Goal: Information Seeking & Learning: Learn about a topic

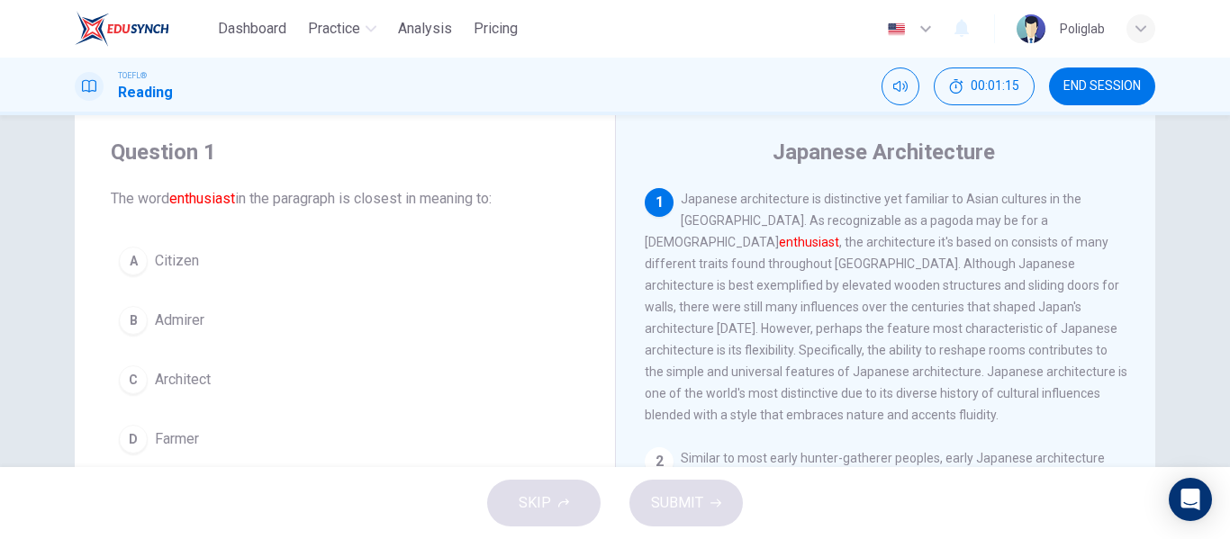
scroll to position [43, 0]
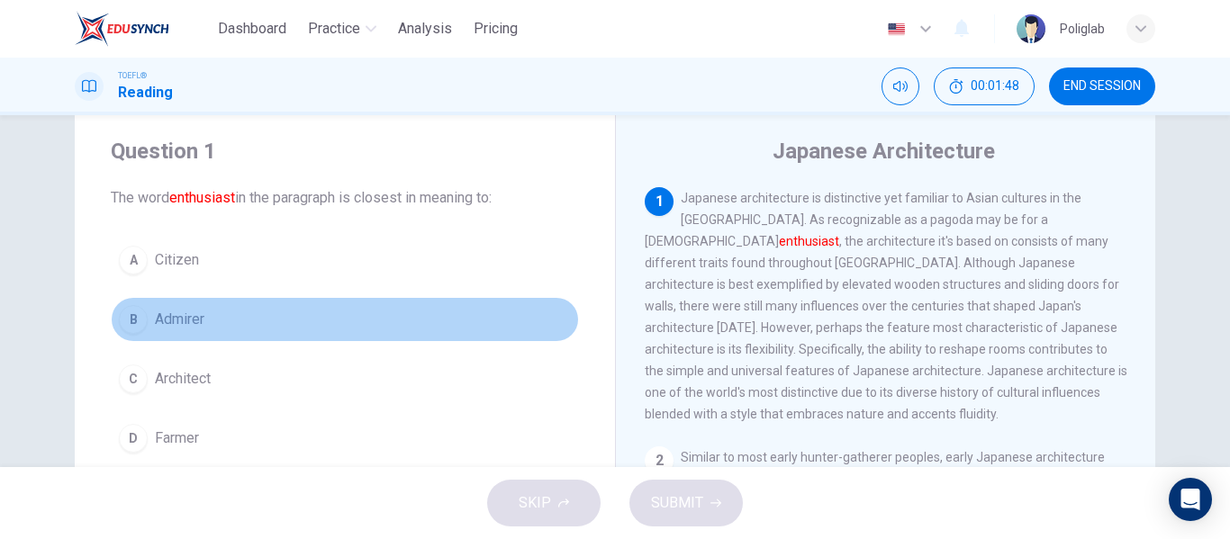
click at [305, 313] on button "B Admirer" at bounding box center [345, 319] width 468 height 45
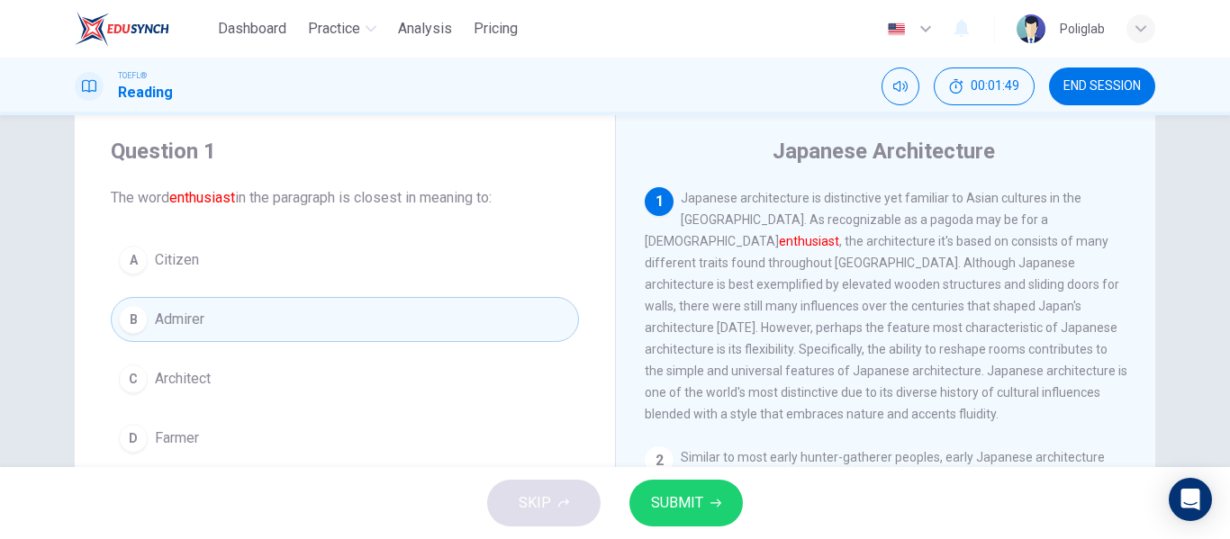
click at [686, 505] on span "SUBMIT" at bounding box center [677, 503] width 52 height 25
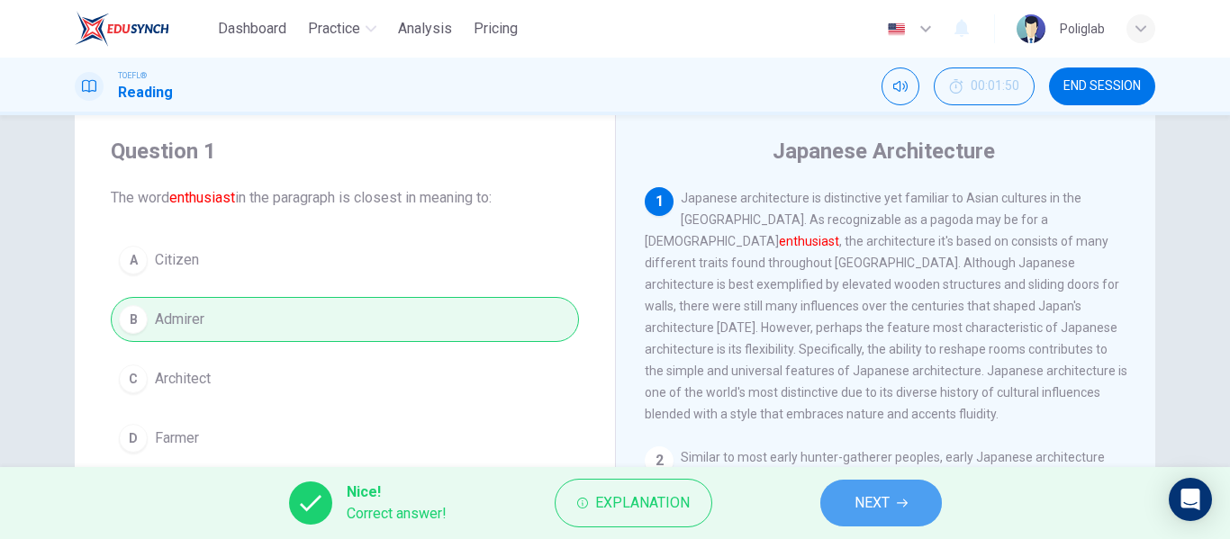
click at [864, 492] on span "NEXT" at bounding box center [871, 503] width 35 height 25
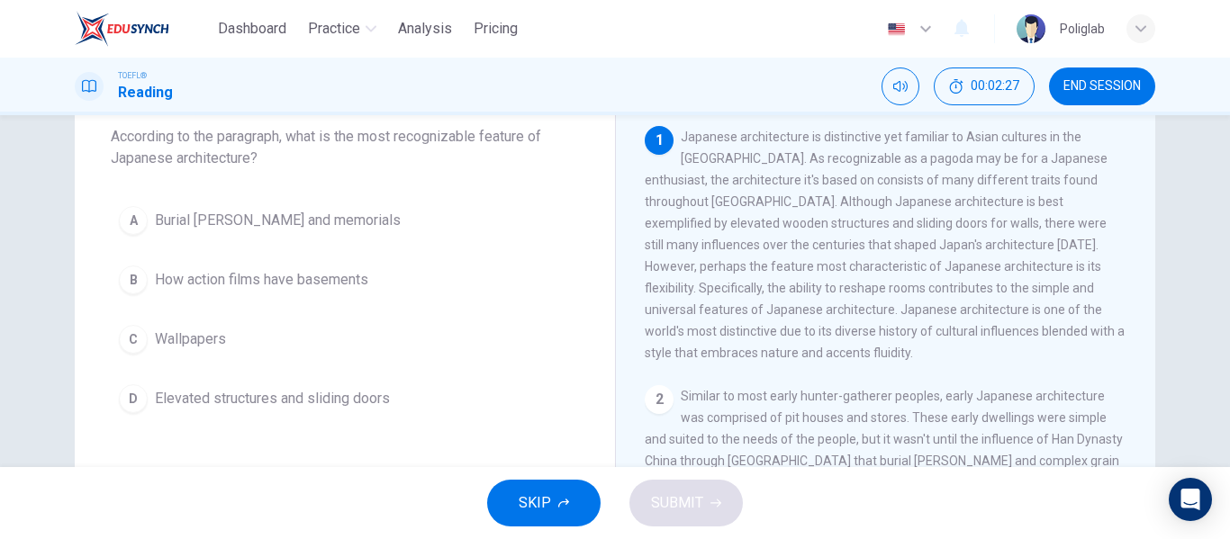
scroll to position [105, 0]
click at [347, 392] on span "Elevated structures and sliding doors" at bounding box center [272, 398] width 235 height 22
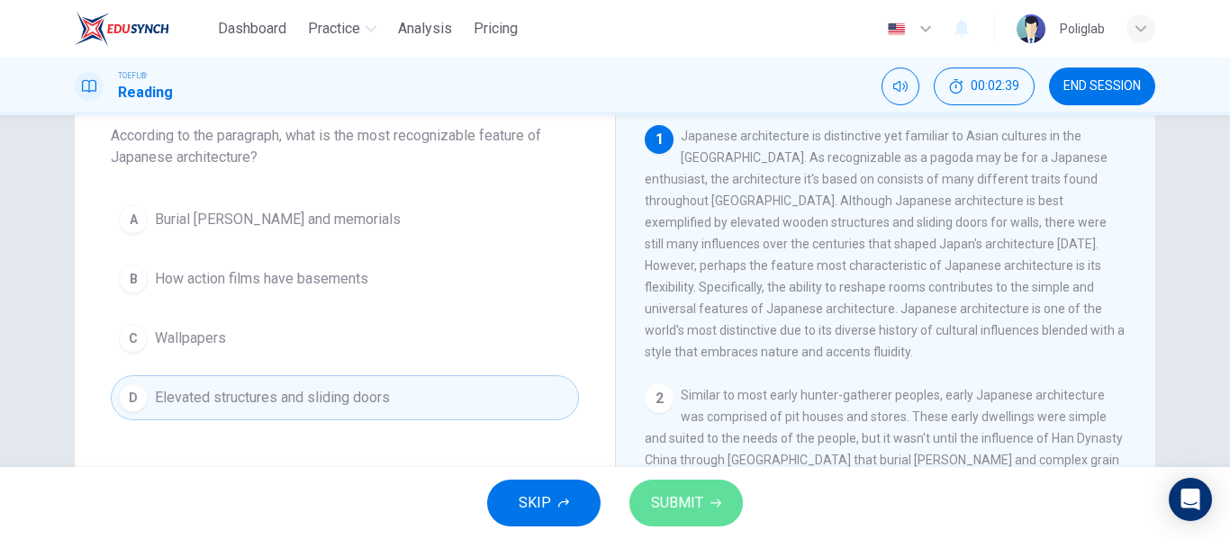
click at [703, 493] on button "SUBMIT" at bounding box center [685, 503] width 113 height 47
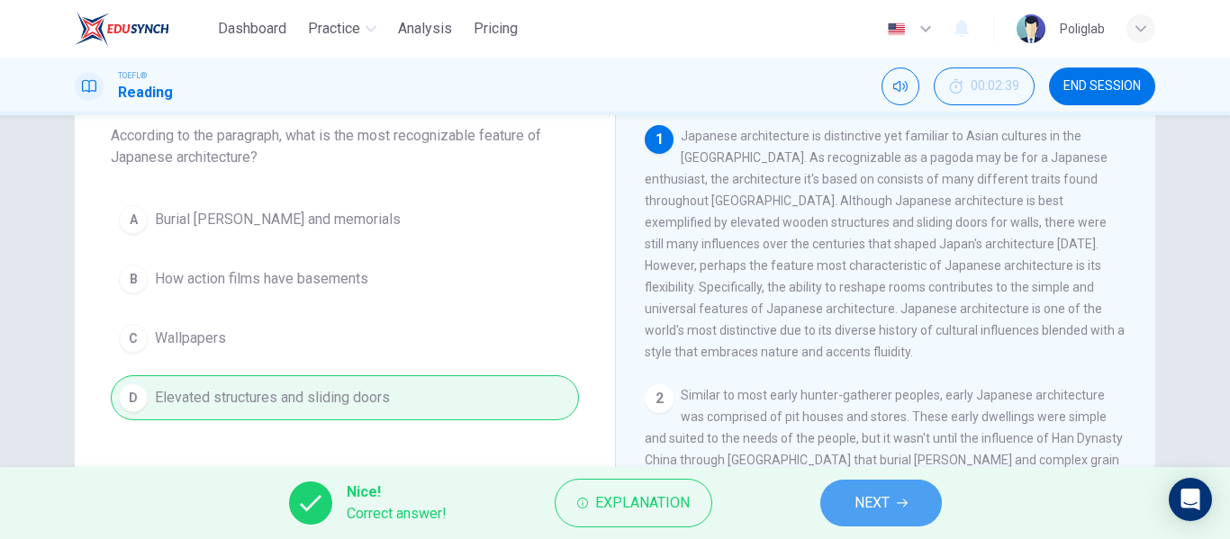
click at [850, 501] on button "NEXT" at bounding box center [881, 503] width 122 height 47
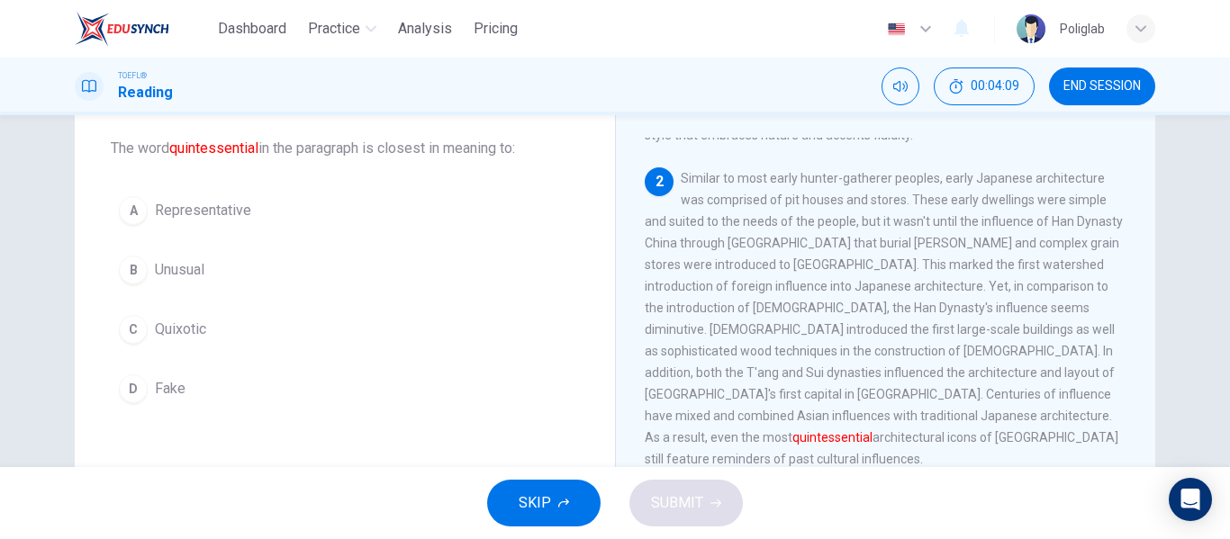
scroll to position [91, 0]
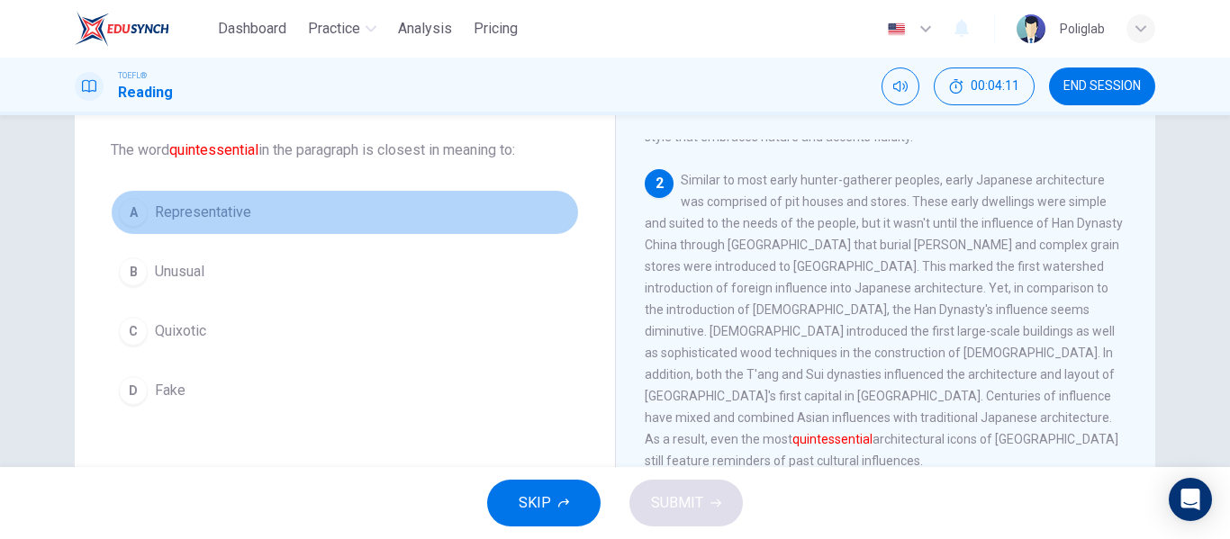
click at [238, 215] on span "Representative" at bounding box center [203, 213] width 96 height 22
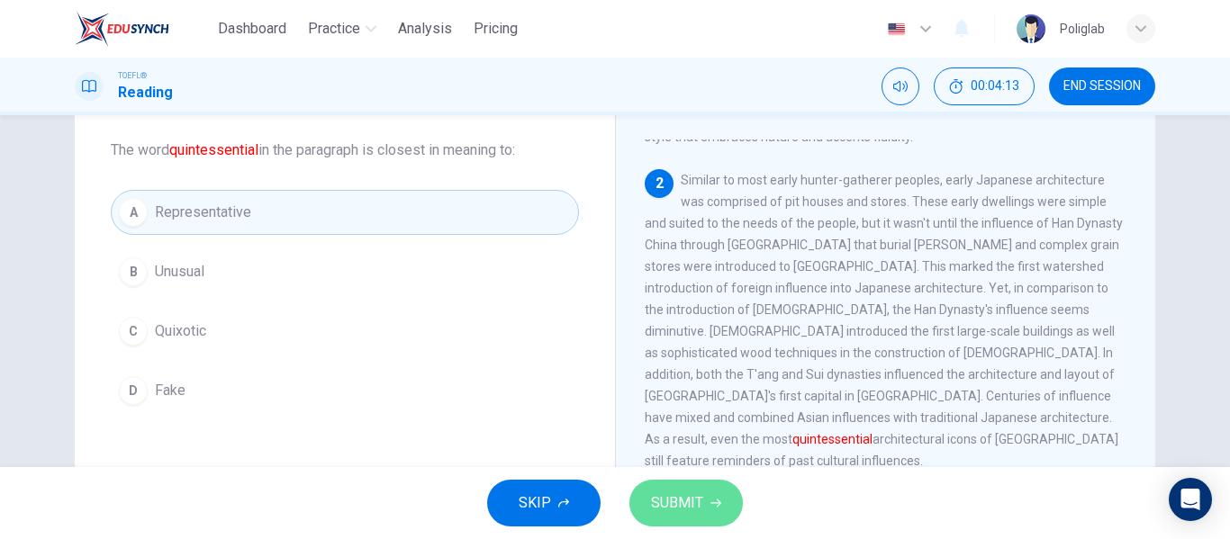
click at [670, 497] on span "SUBMIT" at bounding box center [677, 503] width 52 height 25
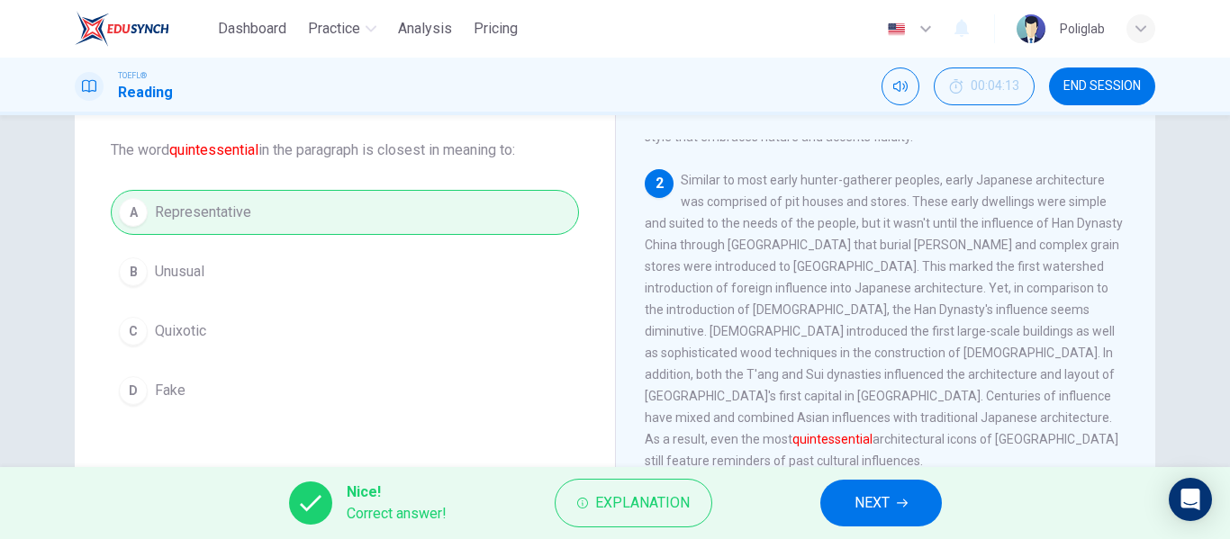
click at [873, 510] on span "NEXT" at bounding box center [871, 503] width 35 height 25
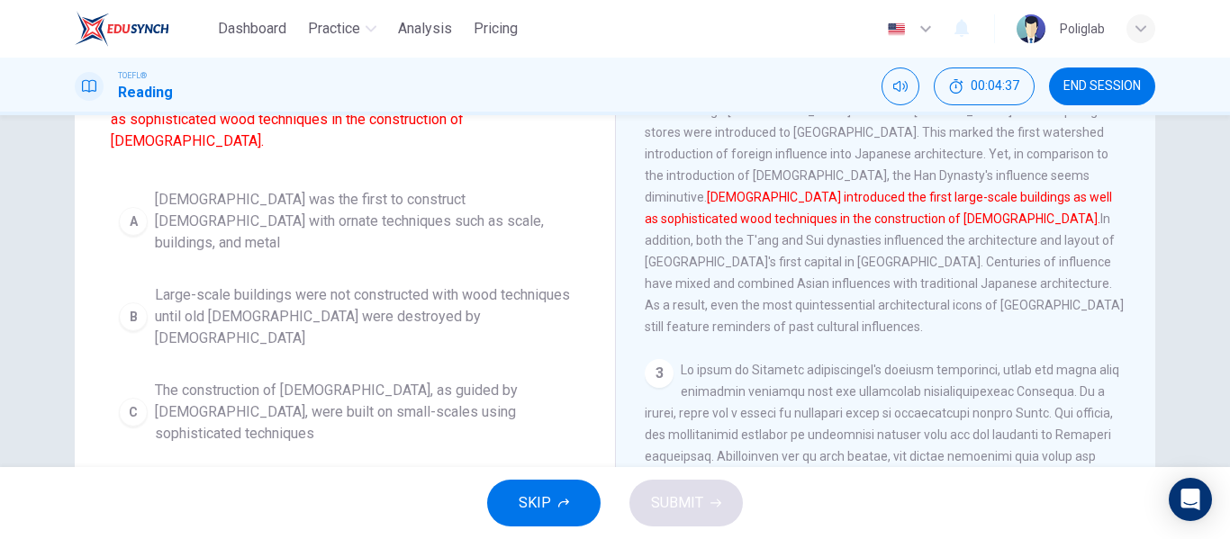
scroll to position [209, 0]
click at [444, 474] on span "[DEMOGRAPHIC_DATA] influences led to [DEMOGRAPHIC_DATA] with ornate wood techni…" at bounding box center [363, 506] width 416 height 65
click at [672, 481] on button "SUBMIT" at bounding box center [685, 503] width 113 height 47
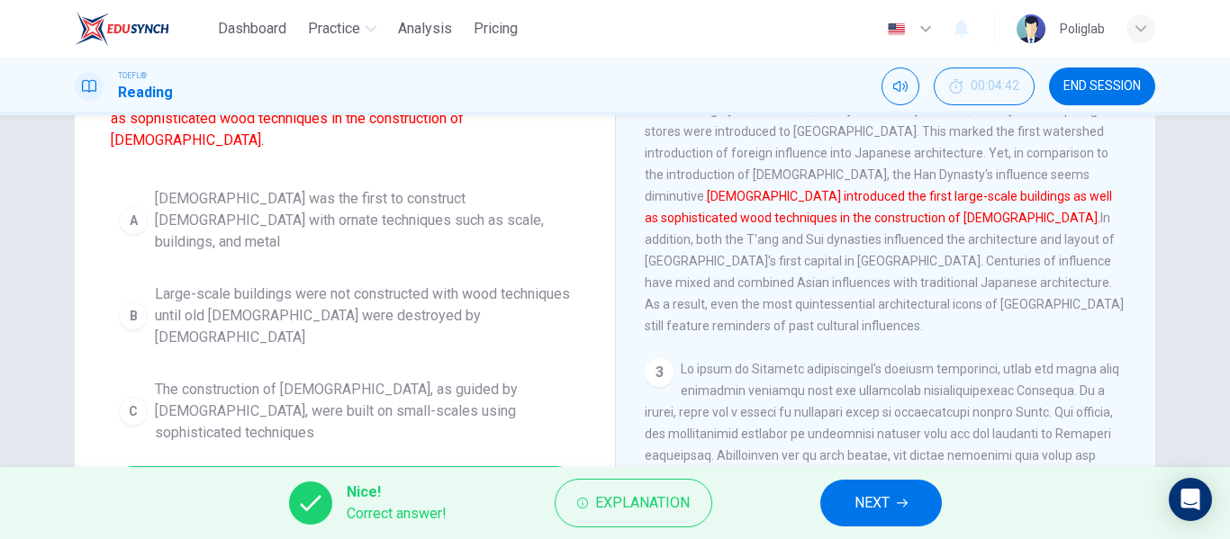
click at [820, 491] on div "Nice! Correct answer! Explanation NEXT" at bounding box center [615, 503] width 1230 height 72
click at [863, 502] on span "NEXT" at bounding box center [871, 503] width 35 height 25
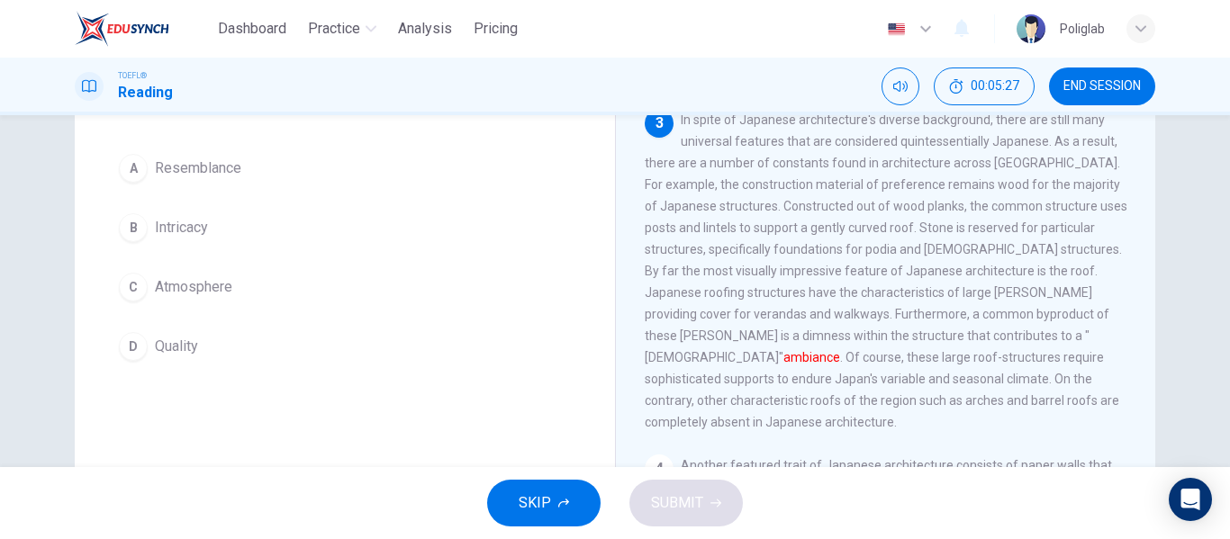
scroll to position [136, 0]
click at [325, 291] on button "C Atmosphere" at bounding box center [345, 286] width 468 height 45
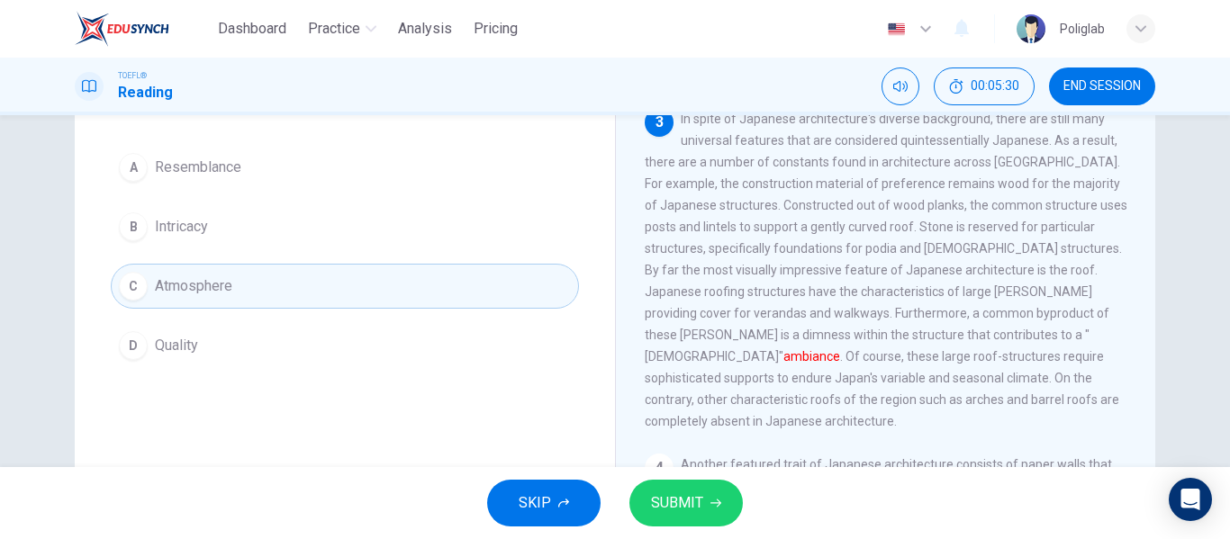
click at [712, 501] on icon "button" at bounding box center [715, 503] width 11 height 11
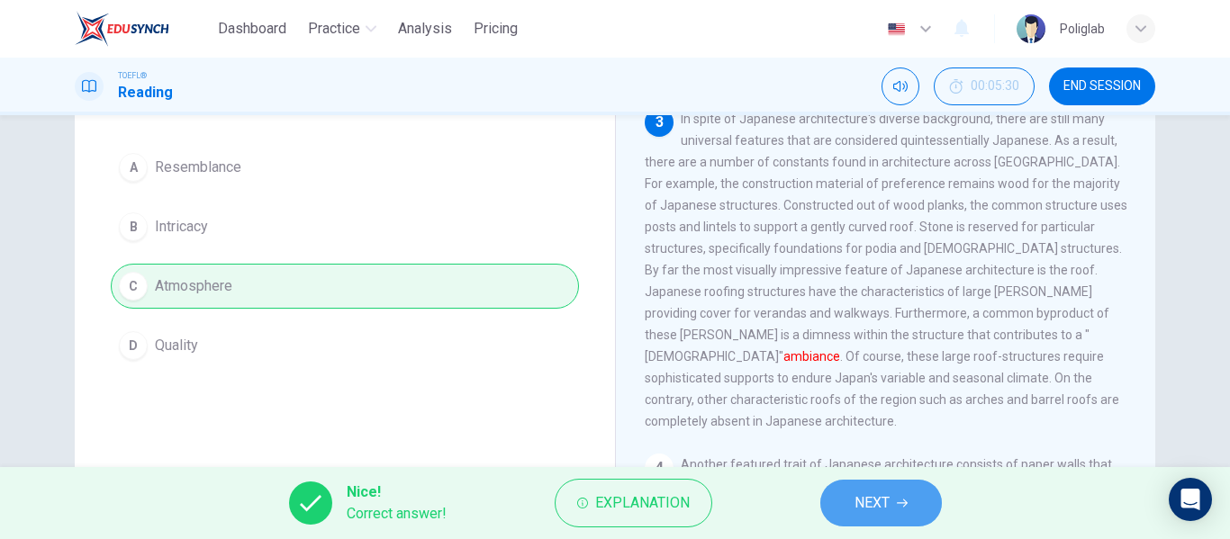
click at [850, 505] on button "NEXT" at bounding box center [881, 503] width 122 height 47
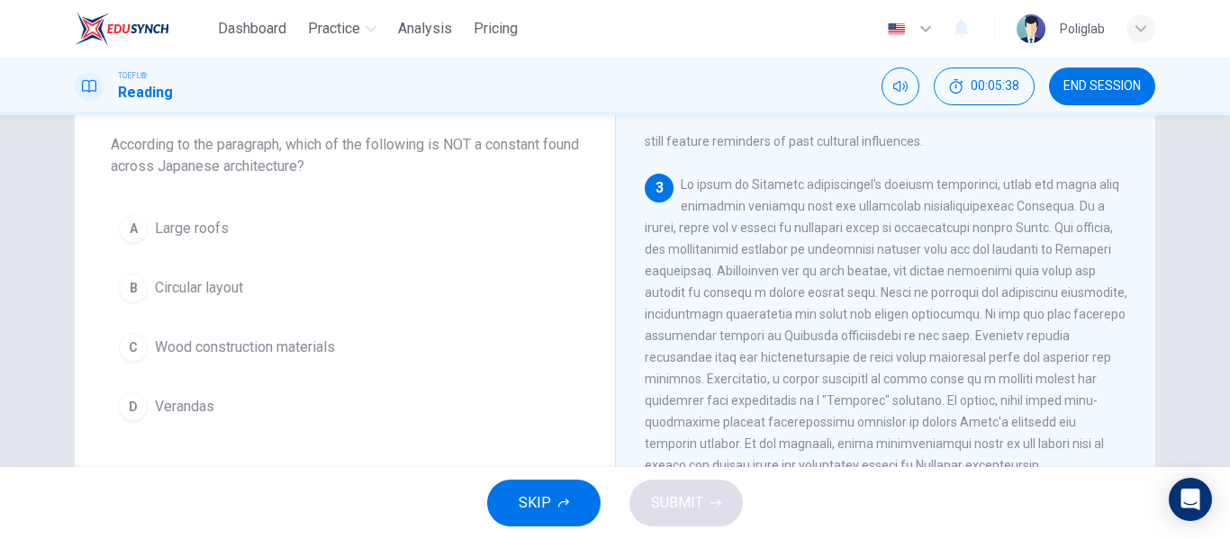
scroll to position [100, 0]
click at [289, 293] on button "B Circular layout" at bounding box center [345, 284] width 468 height 45
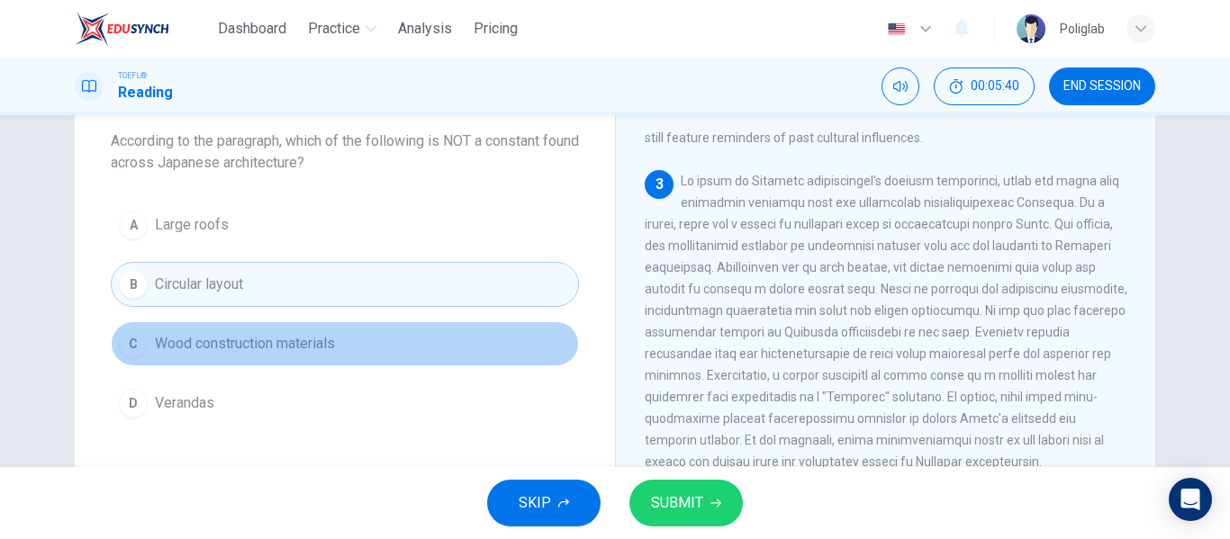
click at [319, 332] on button "C Wood construction materials" at bounding box center [345, 343] width 468 height 45
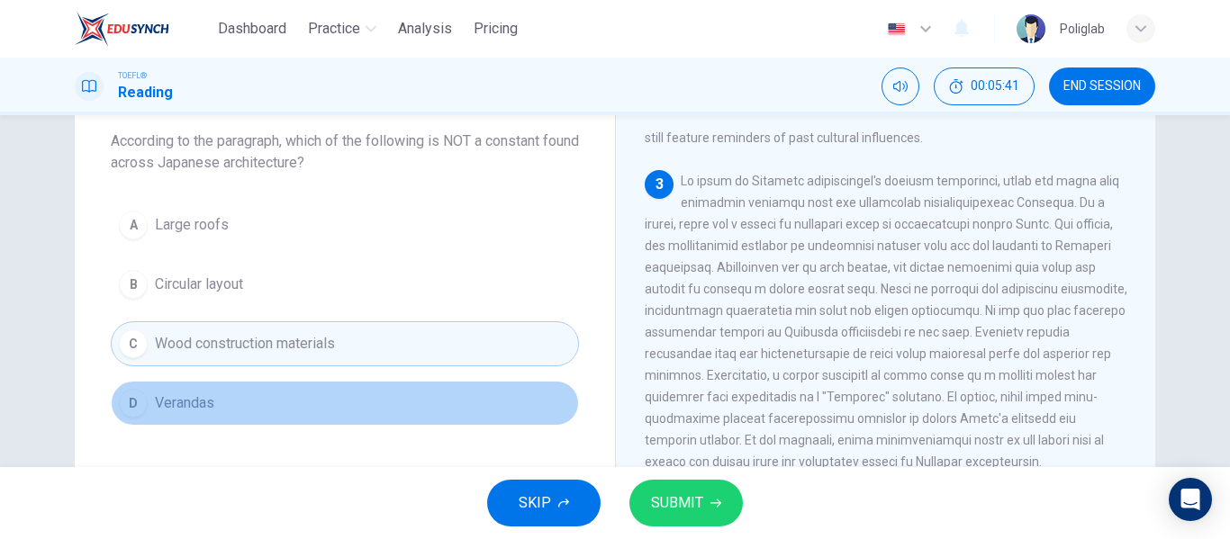
click at [297, 397] on button "D Verandas" at bounding box center [345, 403] width 468 height 45
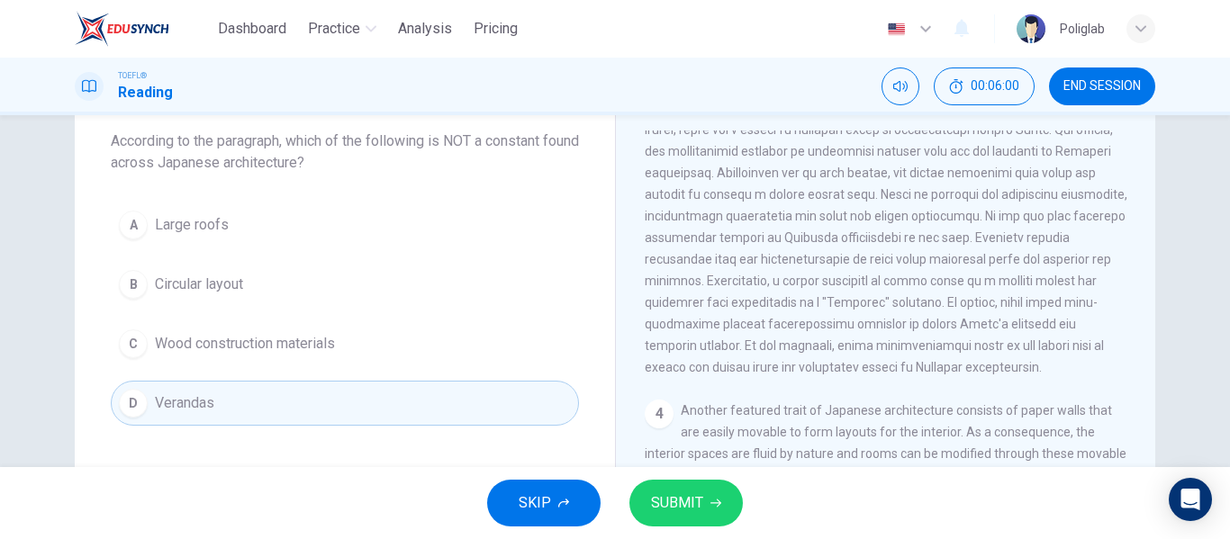
scroll to position [644, 0]
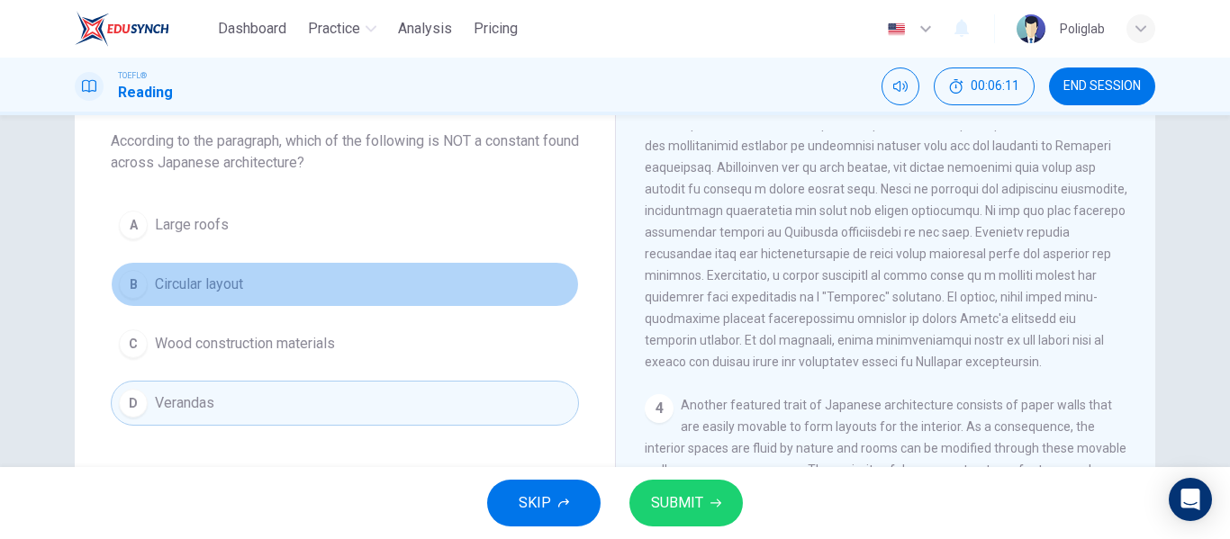
click at [402, 284] on button "B Circular layout" at bounding box center [345, 284] width 468 height 45
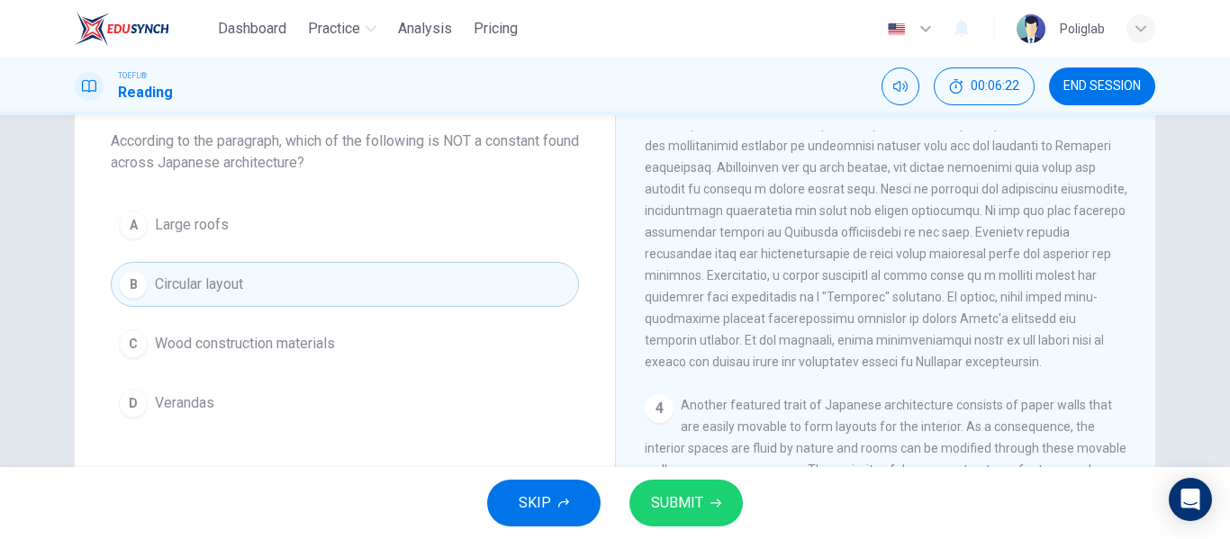
click at [707, 504] on button "SUBMIT" at bounding box center [685, 503] width 113 height 47
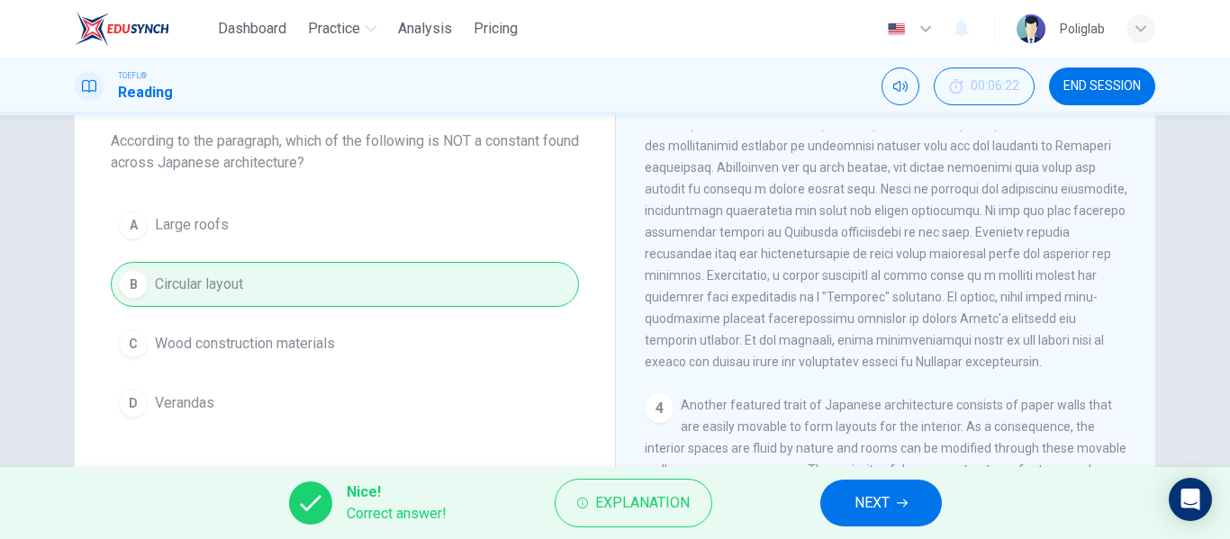
click at [848, 523] on button "NEXT" at bounding box center [881, 503] width 122 height 47
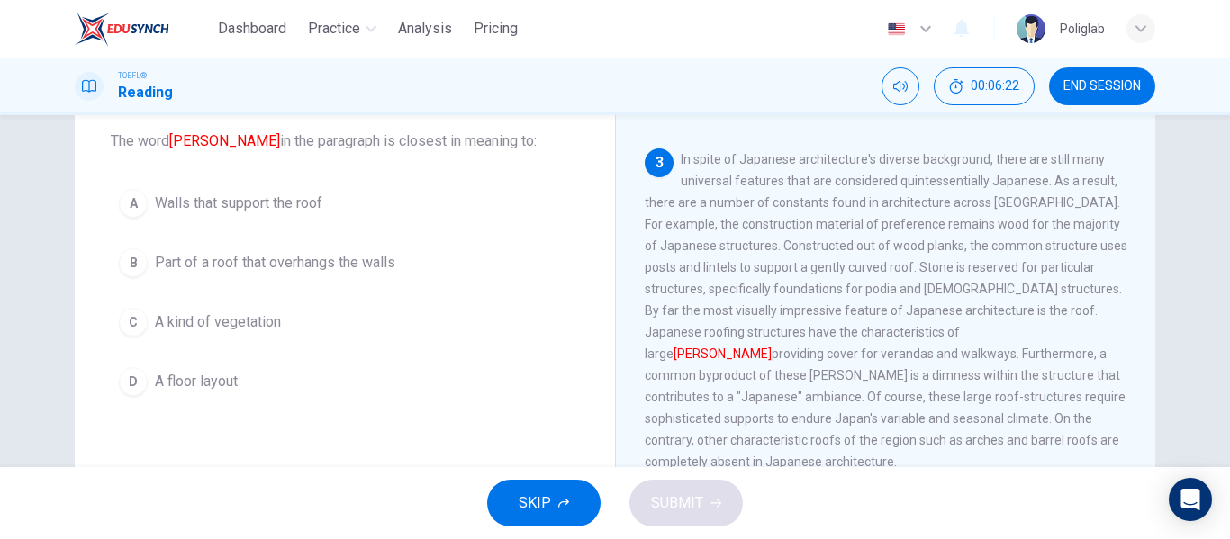
scroll to position [561, 0]
click at [383, 265] on span "Part of a roof that overhangs the walls" at bounding box center [275, 263] width 240 height 22
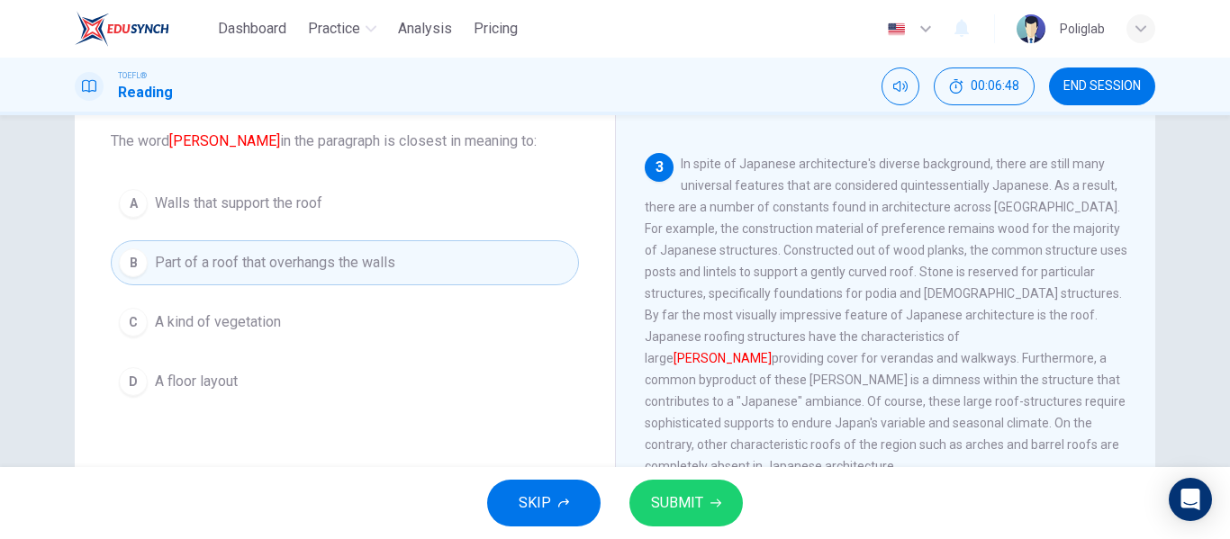
click at [669, 476] on div "SKIP SUBMIT" at bounding box center [615, 503] width 1230 height 72
click at [659, 491] on span "SUBMIT" at bounding box center [677, 503] width 52 height 25
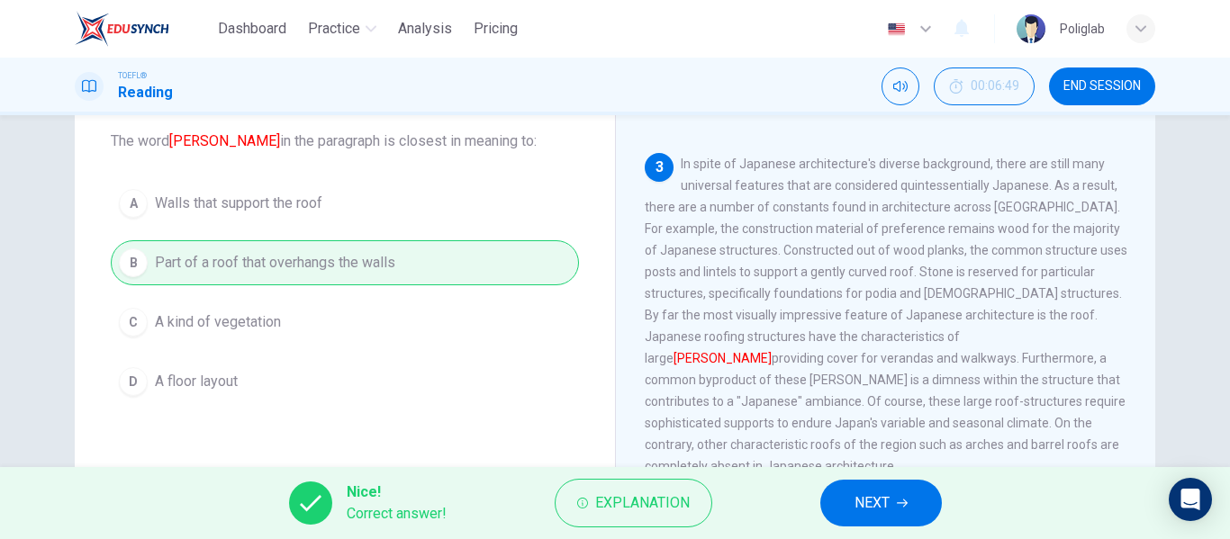
click at [863, 503] on span "NEXT" at bounding box center [871, 503] width 35 height 25
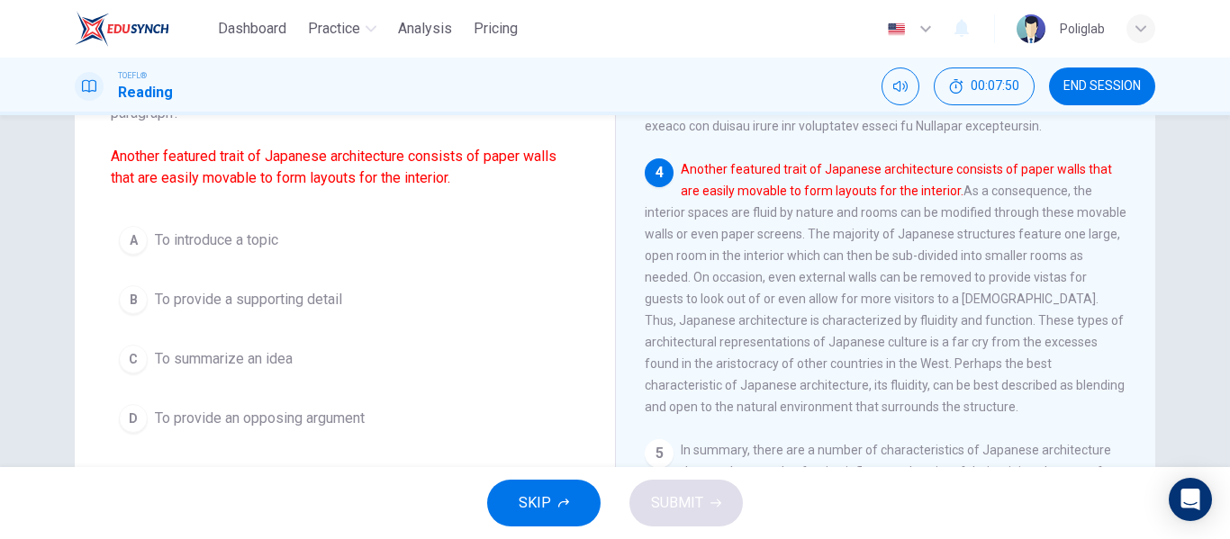
scroll to position [150, 0]
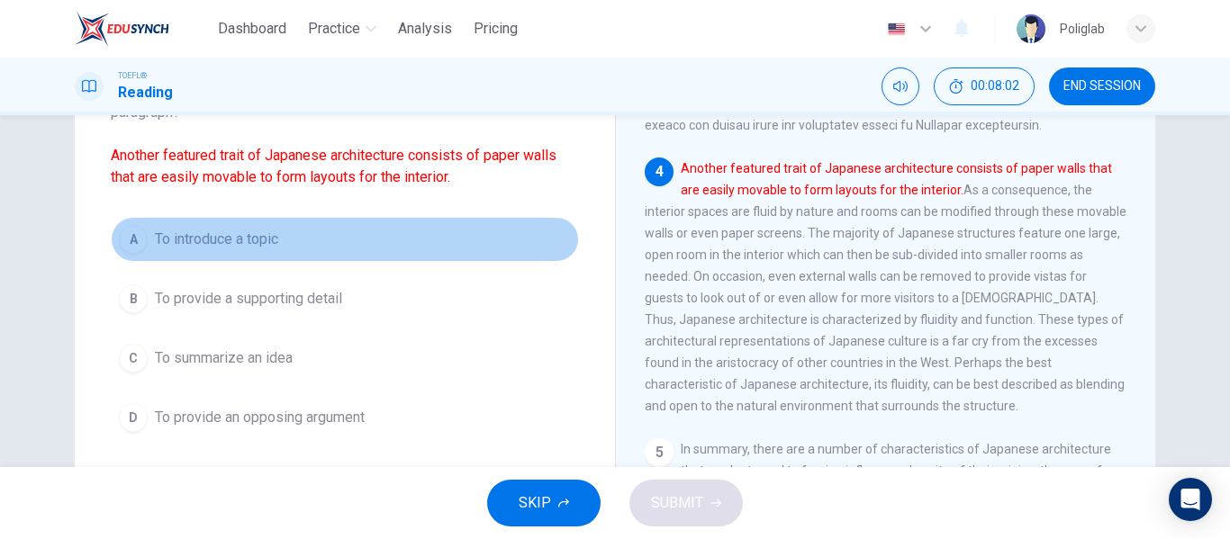
click at [336, 238] on button "A To introduce a topic" at bounding box center [345, 239] width 468 height 45
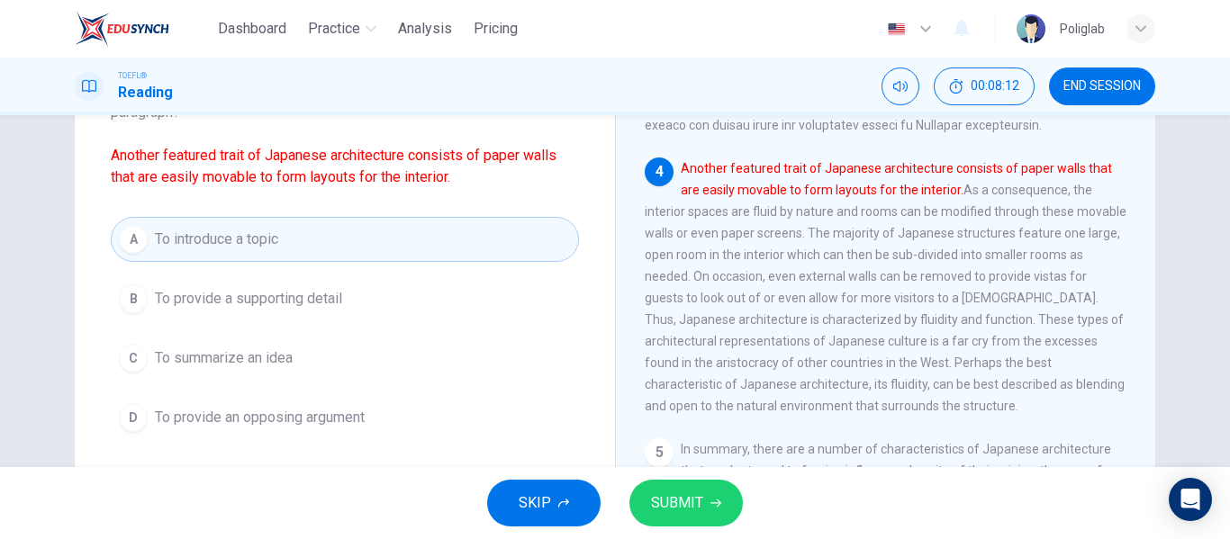
click at [674, 500] on span "SUBMIT" at bounding box center [677, 503] width 52 height 25
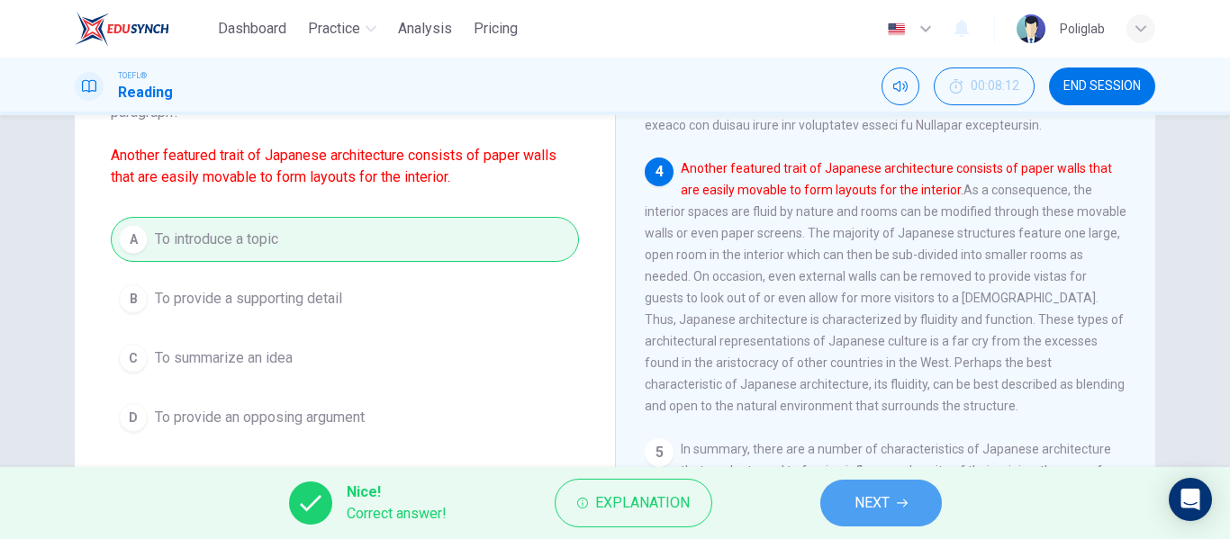
click at [883, 499] on span "NEXT" at bounding box center [871, 503] width 35 height 25
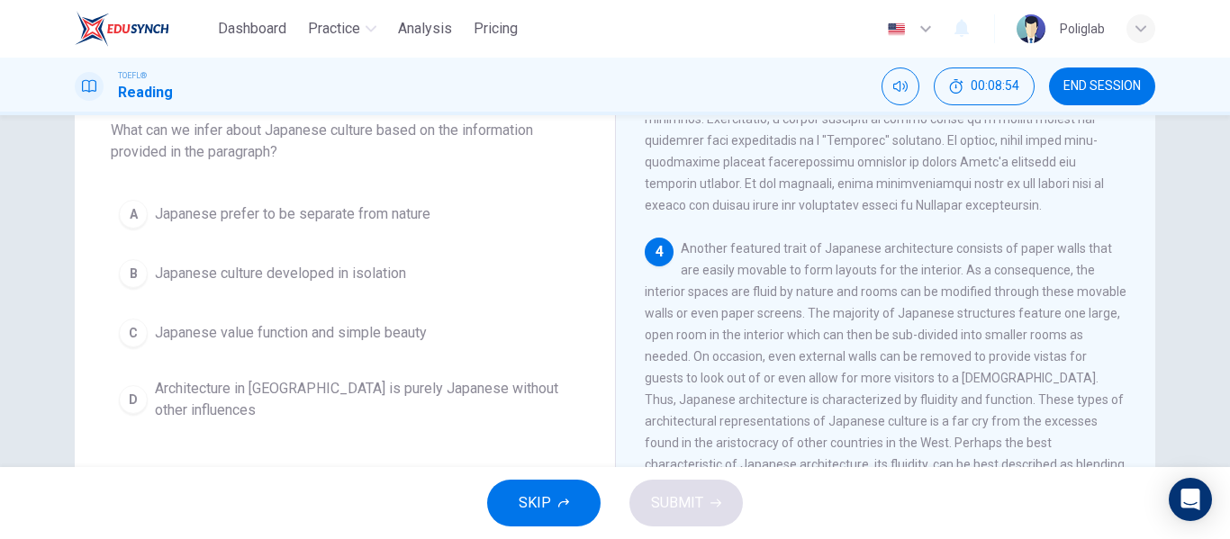
scroll to position [111, 0]
click at [464, 212] on button "A [DEMOGRAPHIC_DATA] prefer to be separate from nature" at bounding box center [345, 214] width 468 height 45
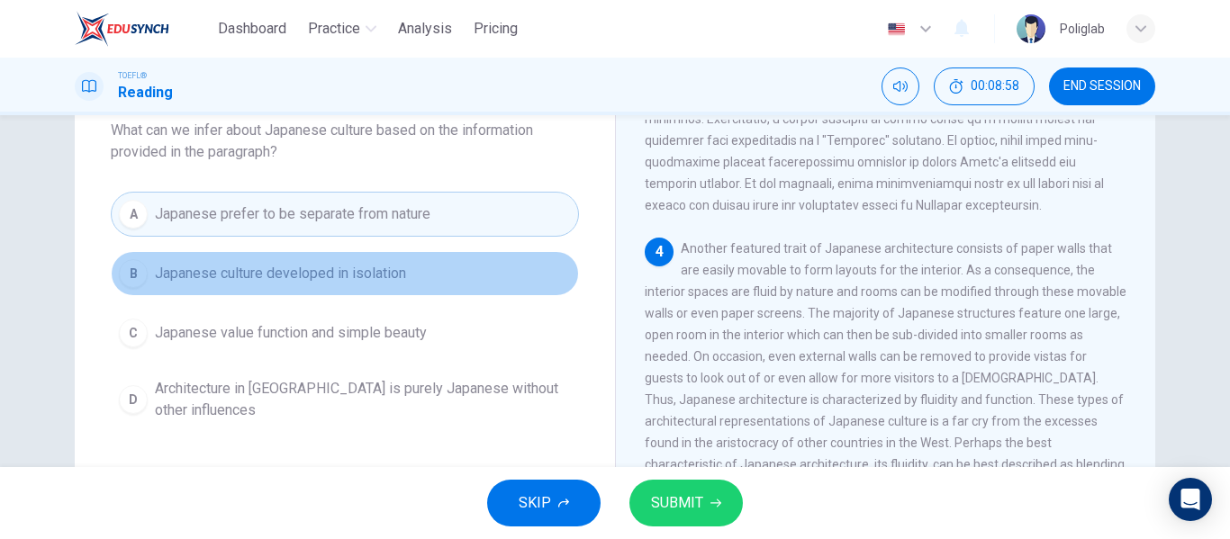
click at [450, 275] on button "B Japanese culture developed in isolation" at bounding box center [345, 273] width 468 height 45
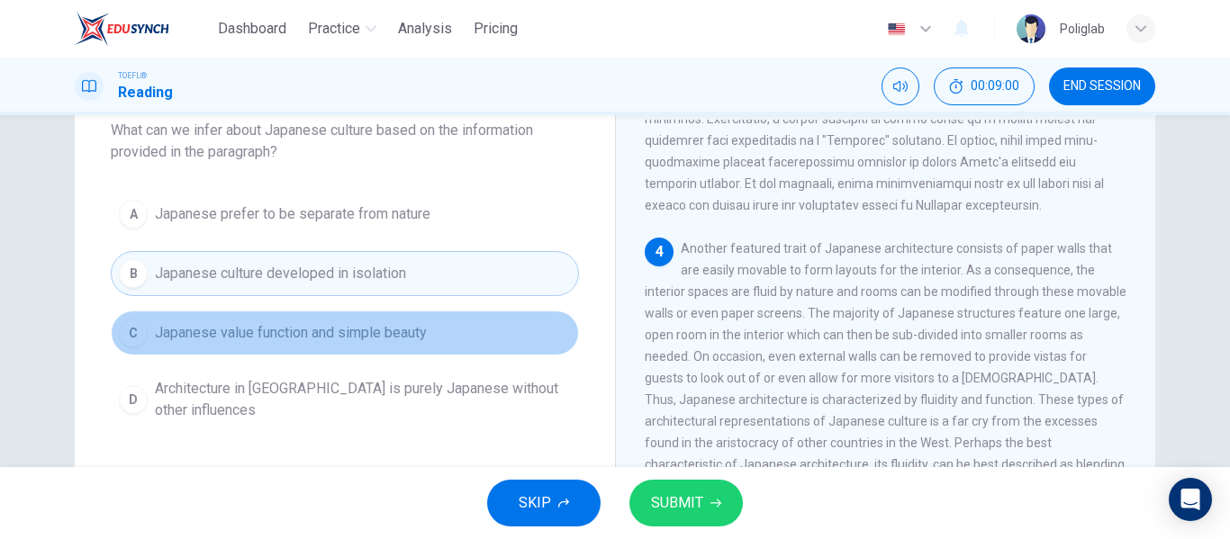
click at [454, 334] on button "C Japanese value function and simple beauty" at bounding box center [345, 333] width 468 height 45
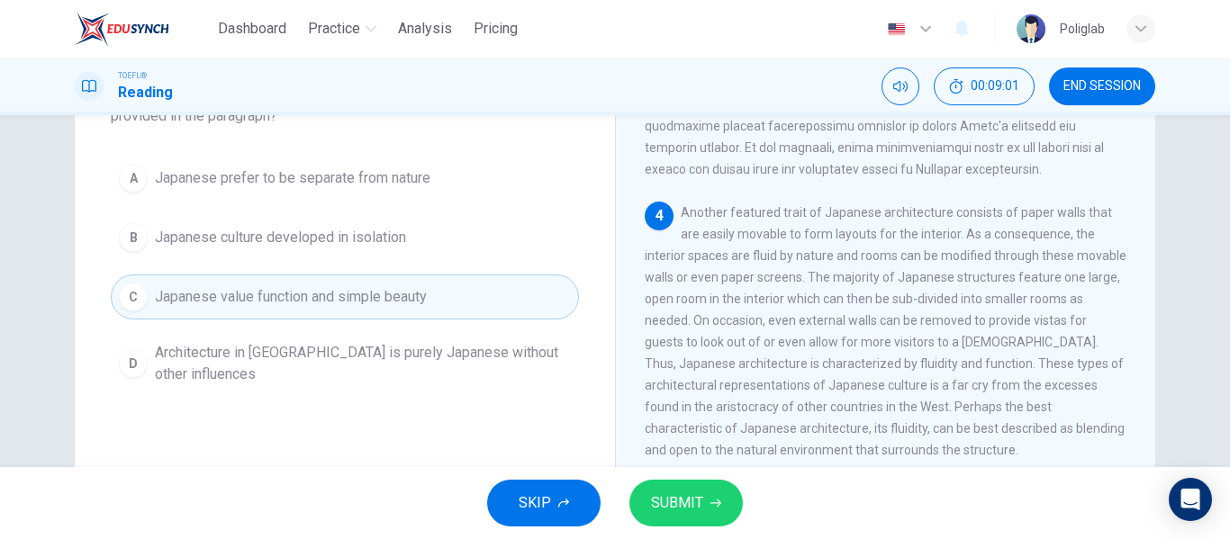
scroll to position [148, 0]
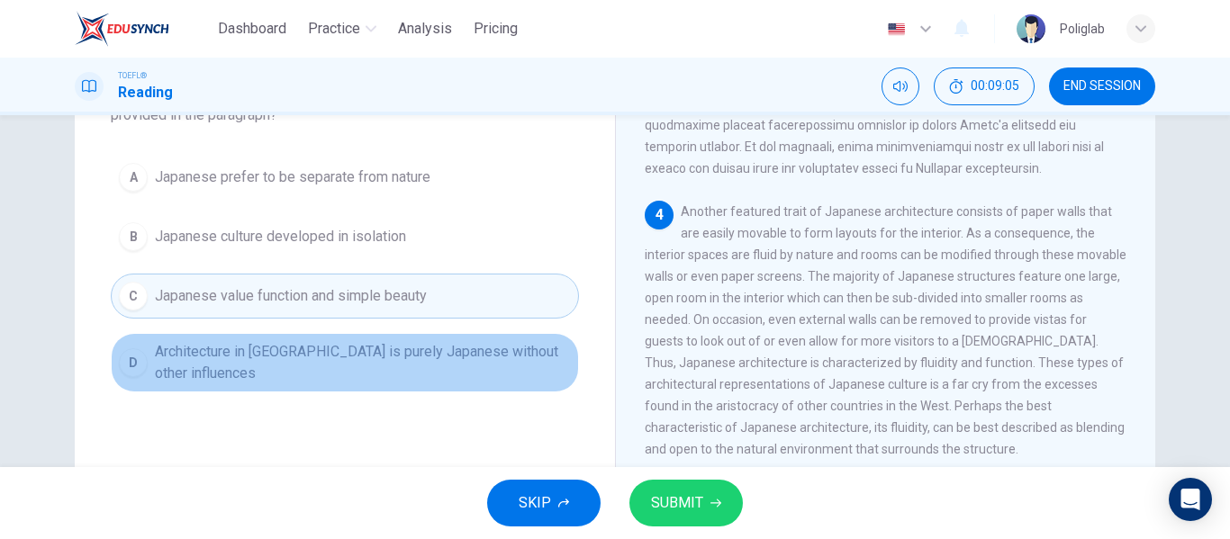
click at [450, 356] on span "Architecture in [GEOGRAPHIC_DATA] is purely Japanese without other influences" at bounding box center [363, 362] width 416 height 43
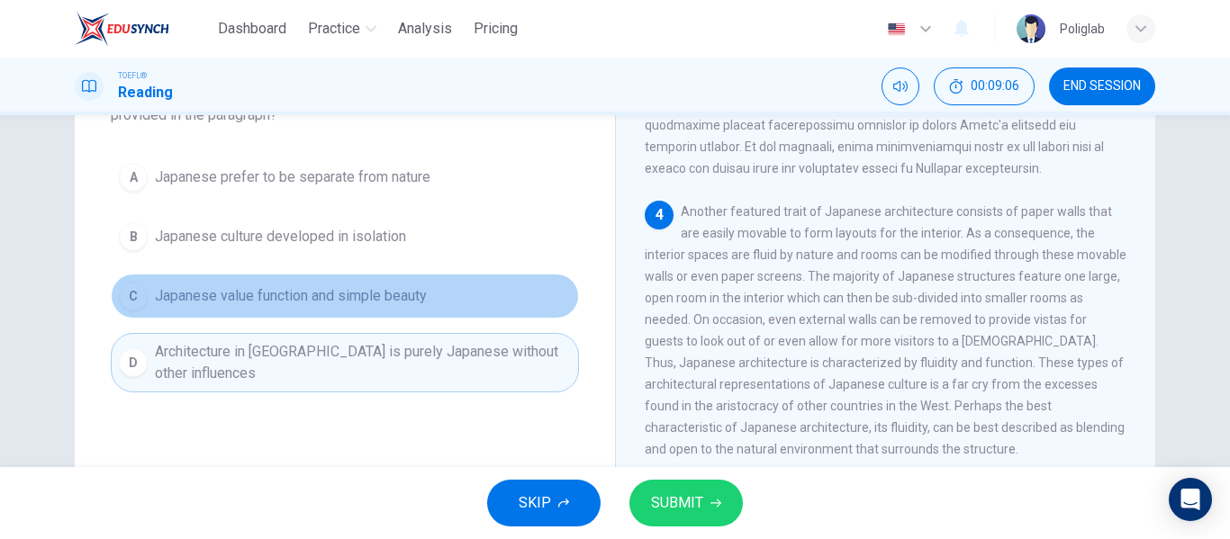
click at [448, 303] on button "C Japanese value function and simple beauty" at bounding box center [345, 296] width 468 height 45
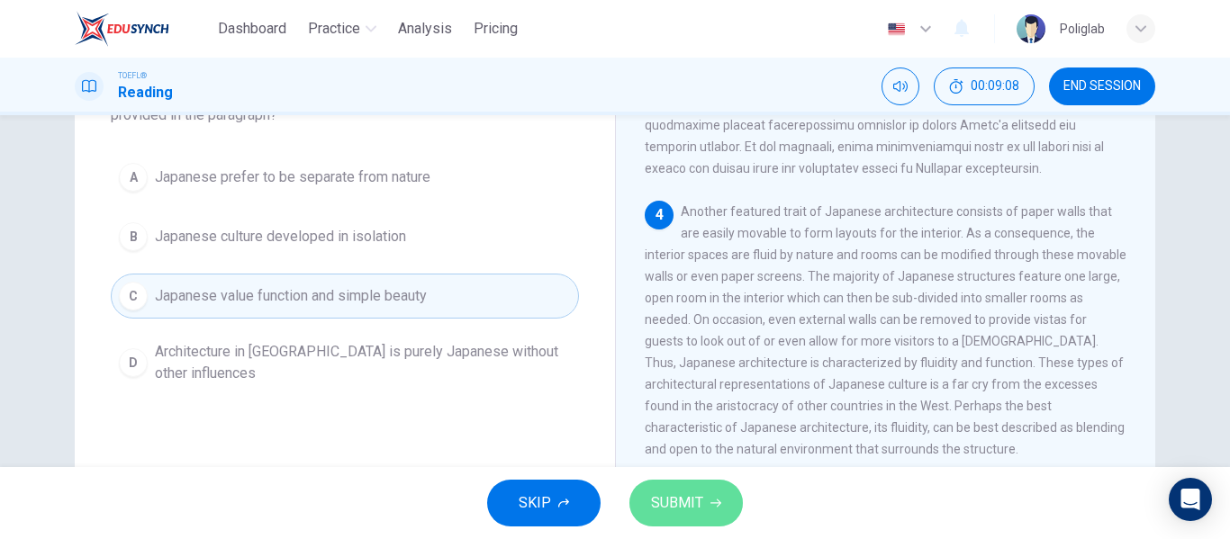
click at [678, 502] on span "SUBMIT" at bounding box center [677, 503] width 52 height 25
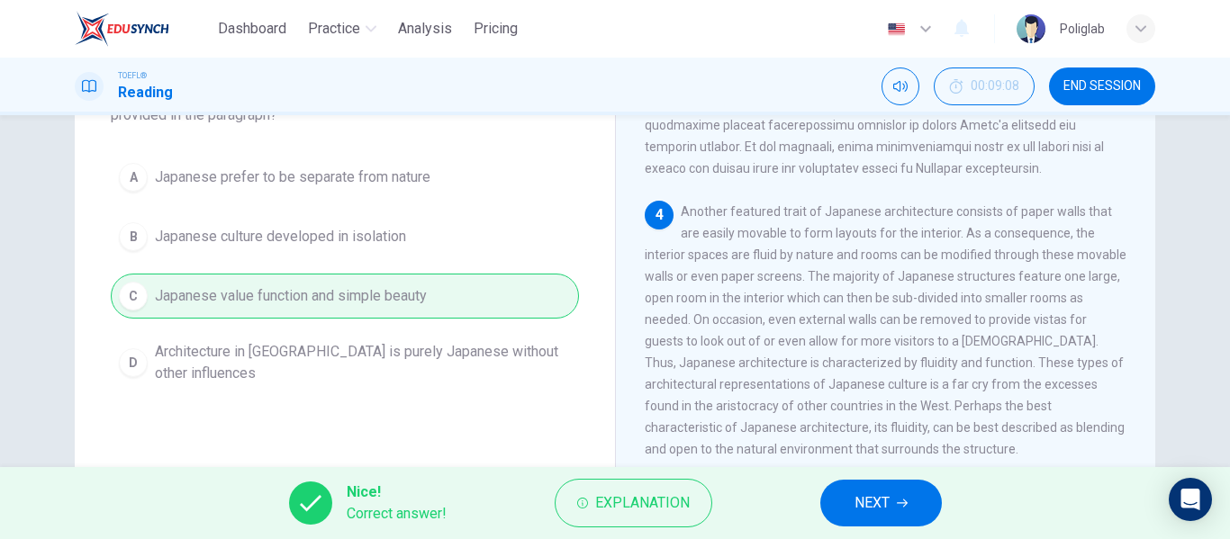
click at [898, 488] on button "NEXT" at bounding box center [881, 503] width 122 height 47
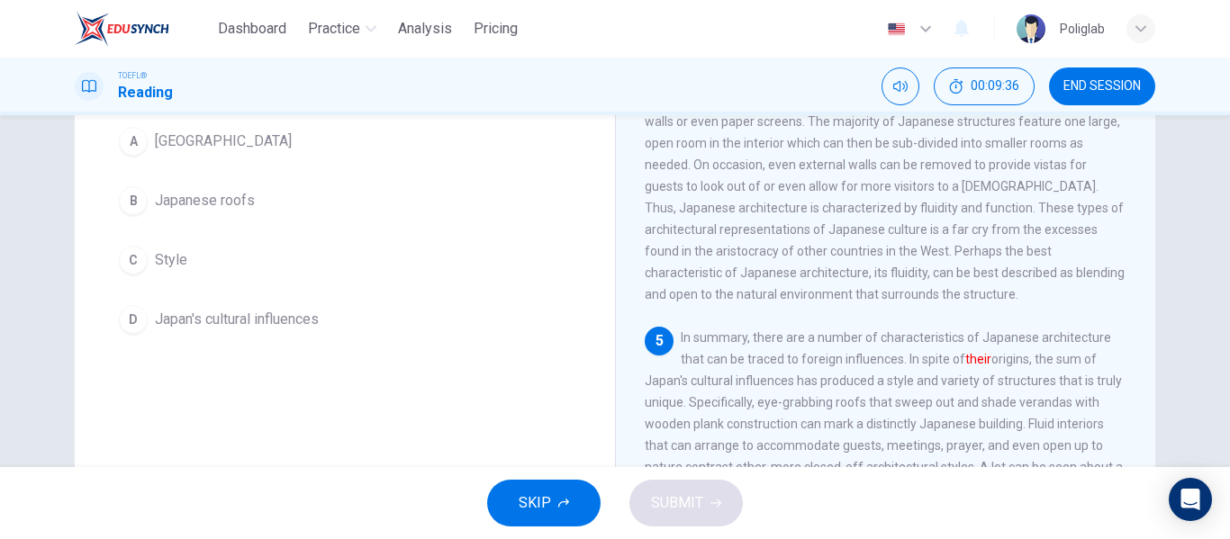
scroll to position [163, 0]
click at [428, 314] on button "D Japan's cultural influences" at bounding box center [345, 318] width 468 height 45
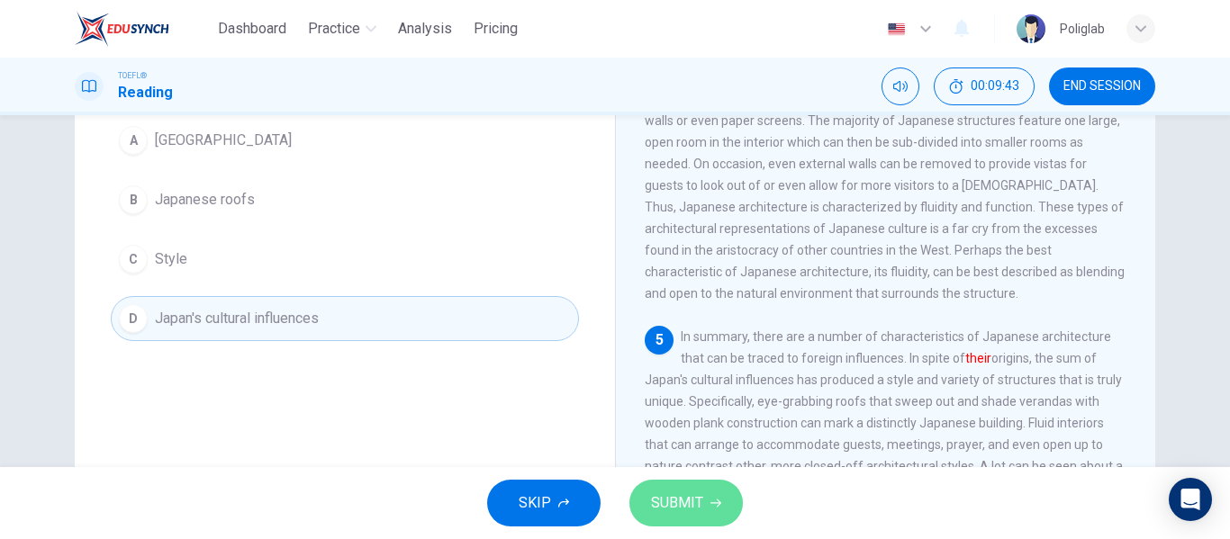
click at [680, 524] on button "SUBMIT" at bounding box center [685, 503] width 113 height 47
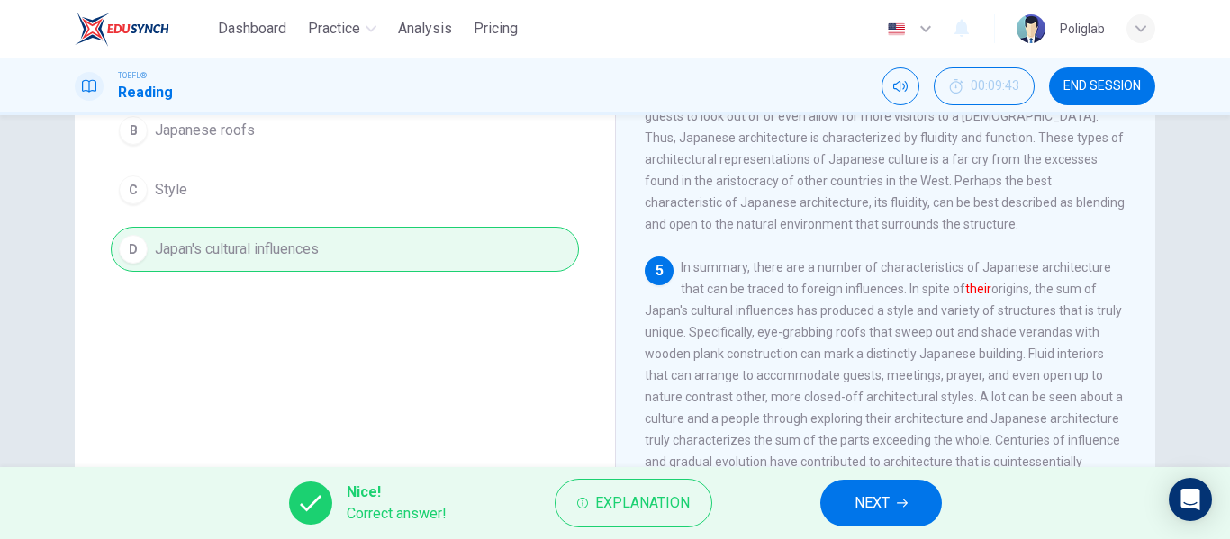
scroll to position [238, 0]
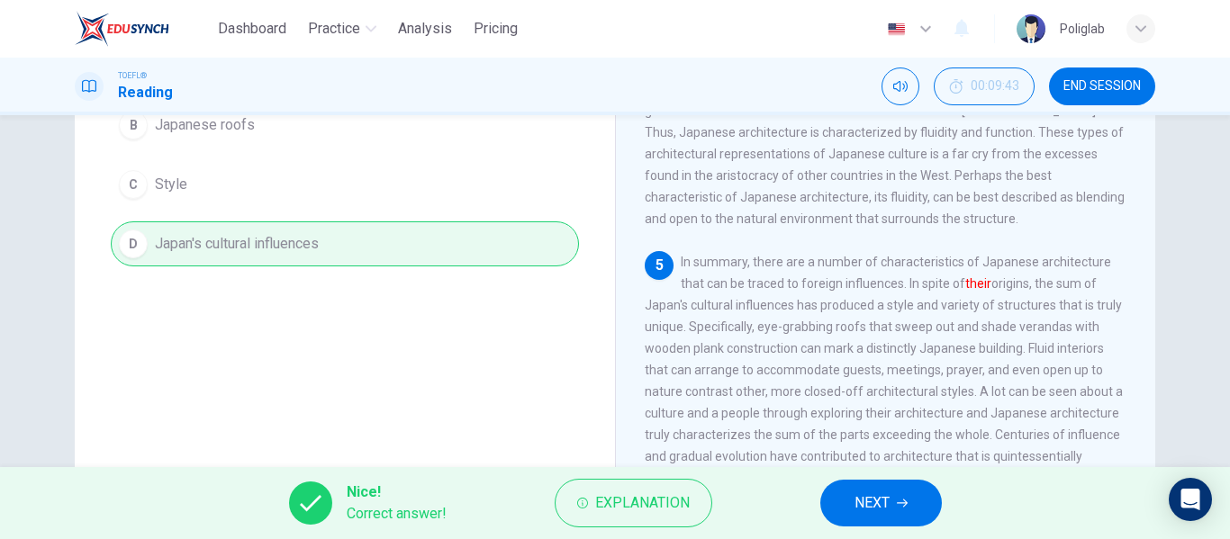
click at [894, 507] on button "NEXT" at bounding box center [881, 503] width 122 height 47
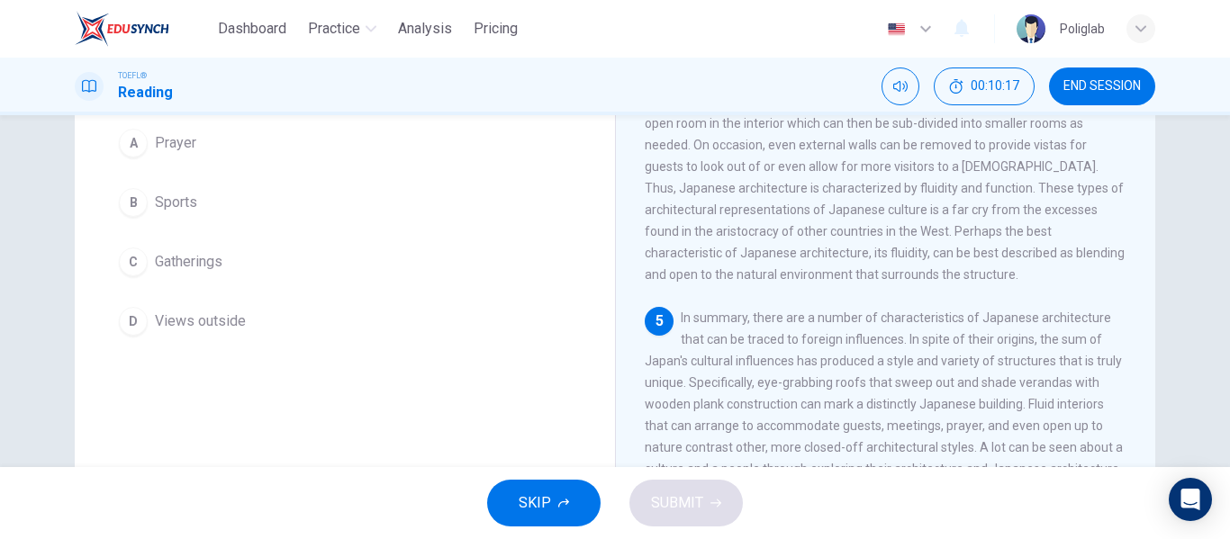
scroll to position [181, 0]
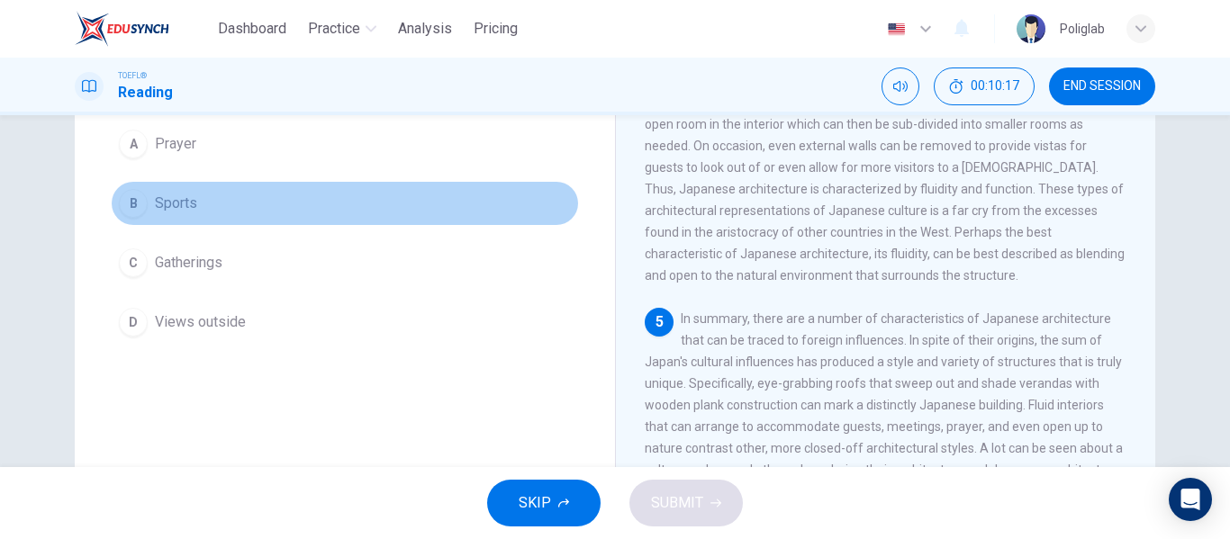
click at [284, 195] on button "B Sports" at bounding box center [345, 203] width 468 height 45
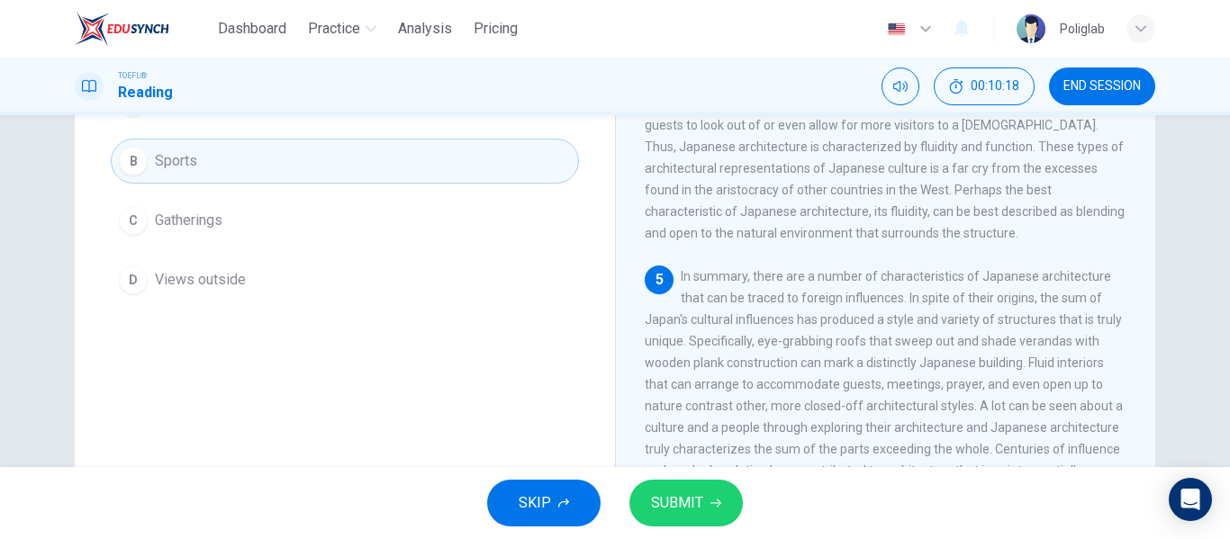
scroll to position [227, 0]
click at [717, 485] on button "SUBMIT" at bounding box center [685, 503] width 113 height 47
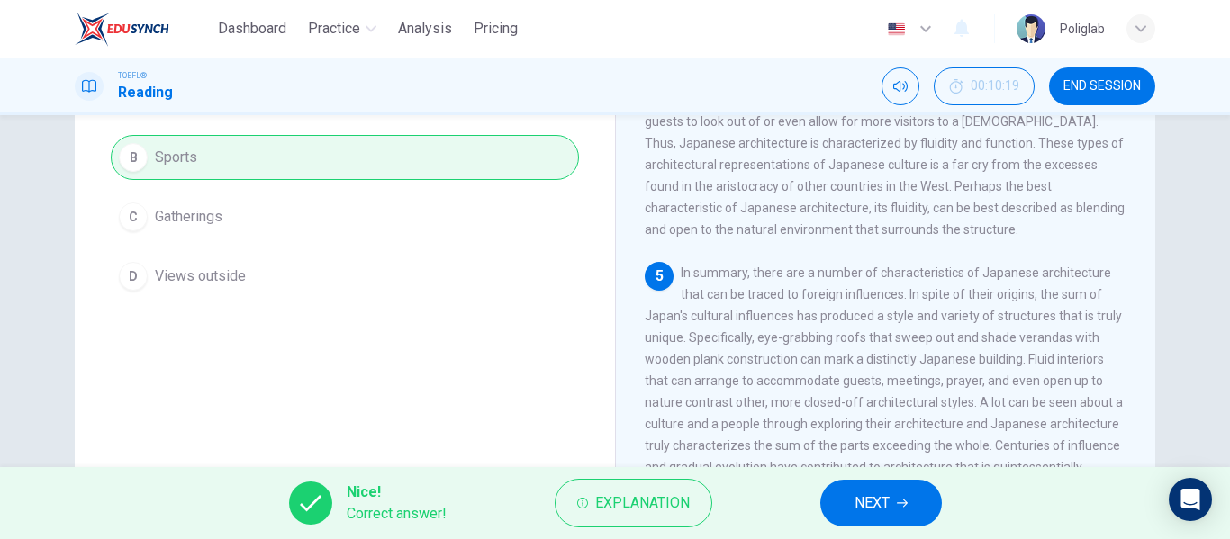
click at [839, 508] on button "NEXT" at bounding box center [881, 503] width 122 height 47
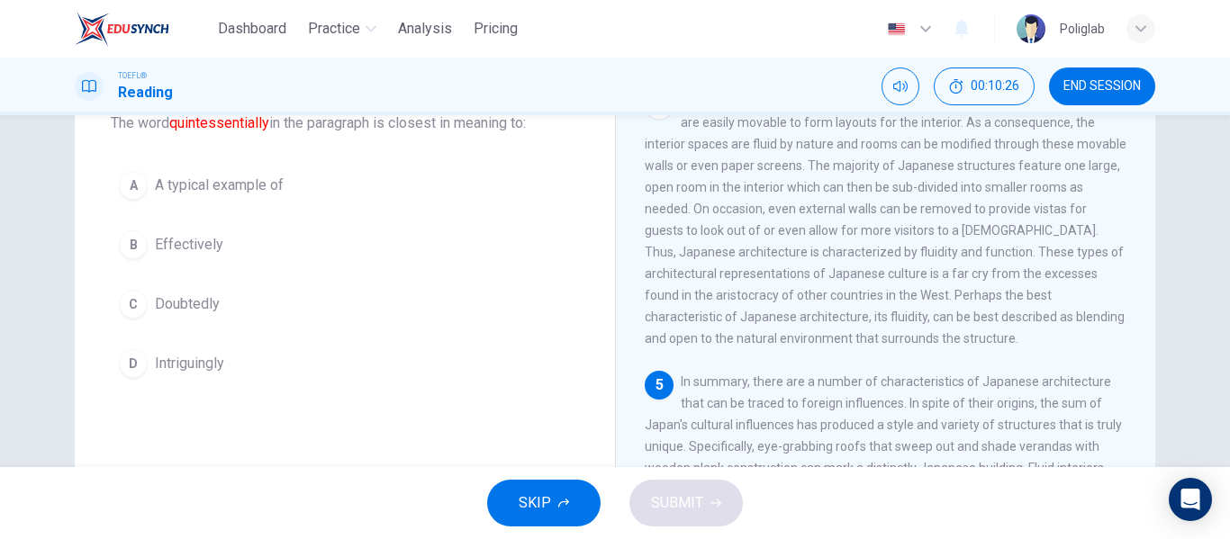
scroll to position [99, 0]
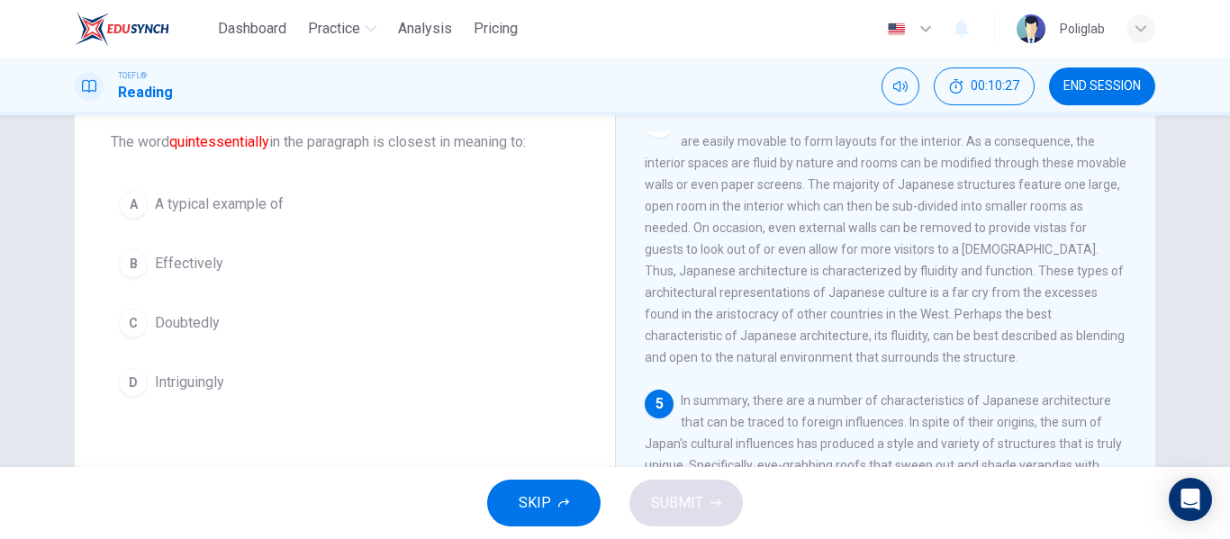
click at [341, 207] on button "A A typical example of" at bounding box center [345, 204] width 468 height 45
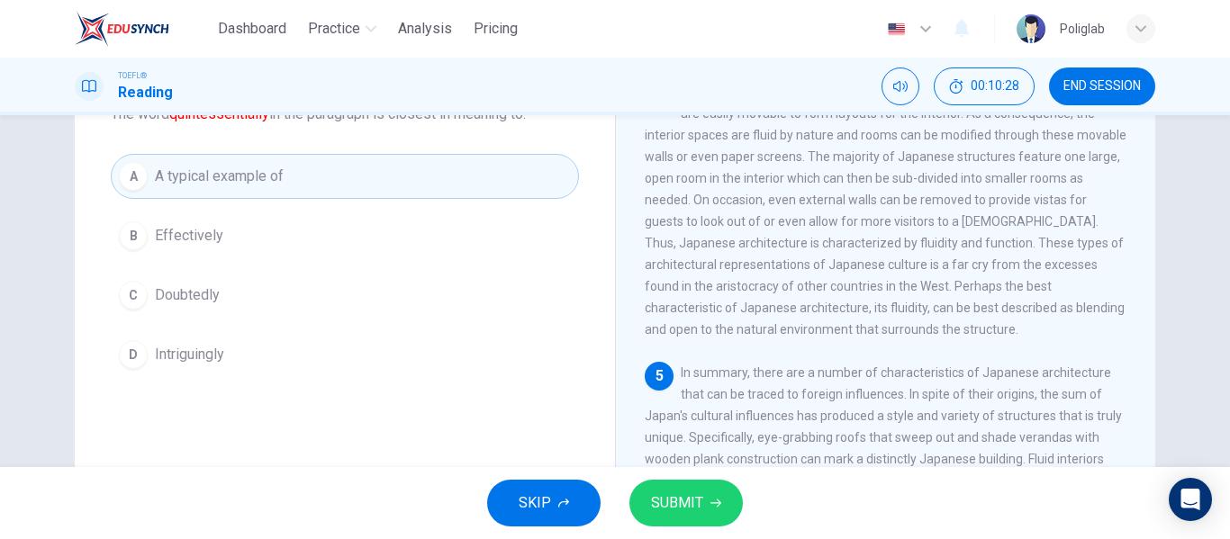
scroll to position [129, 0]
click at [685, 490] on button "SUBMIT" at bounding box center [685, 503] width 113 height 47
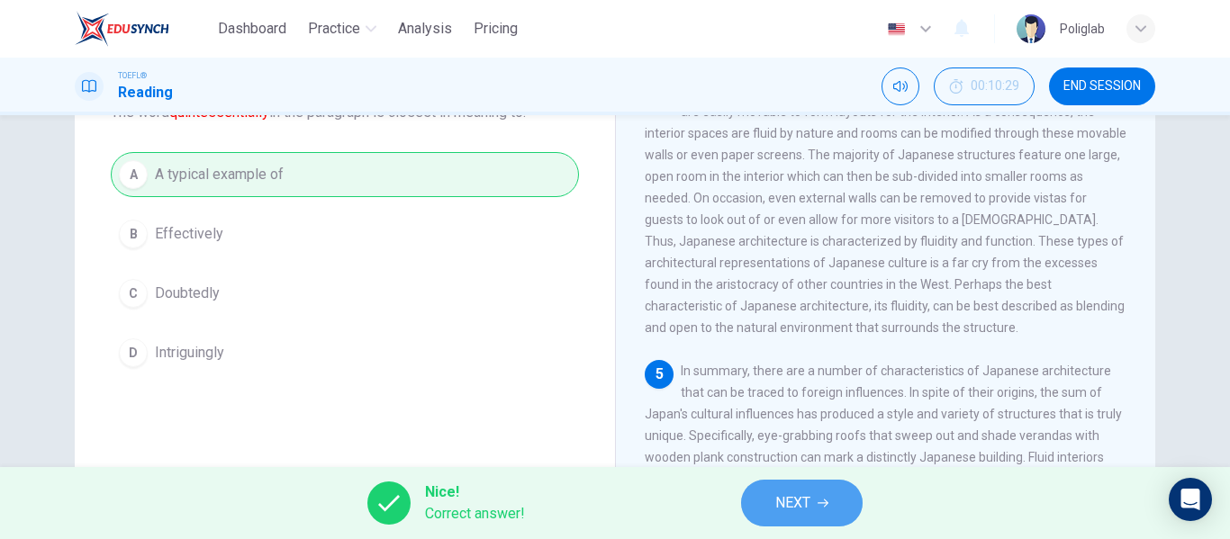
click at [858, 499] on button "NEXT" at bounding box center [802, 503] width 122 height 47
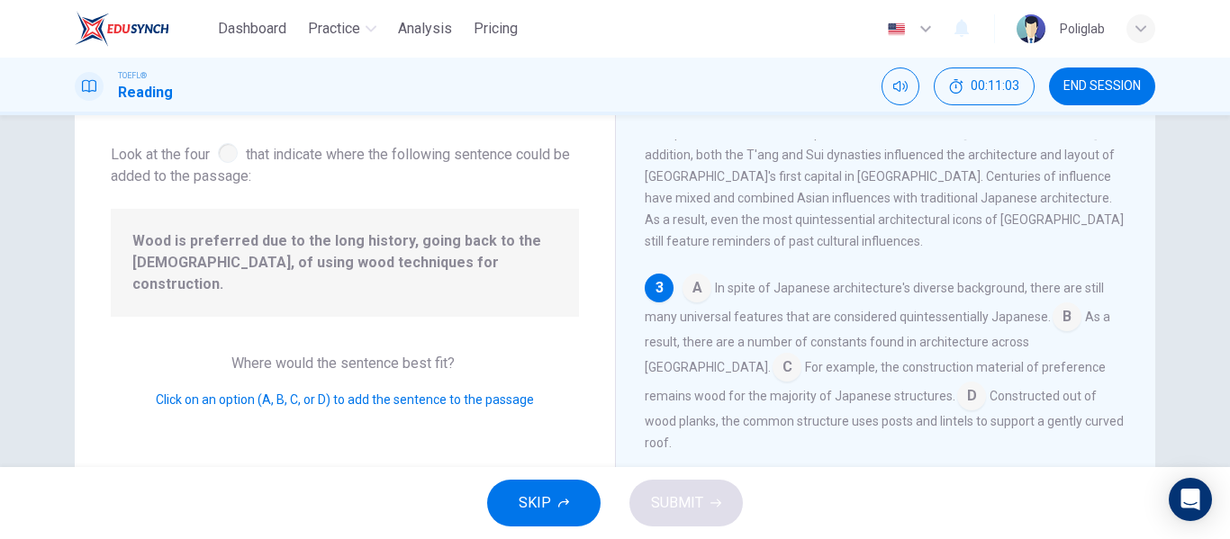
scroll to position [451, 0]
click at [957, 382] on input at bounding box center [971, 396] width 29 height 29
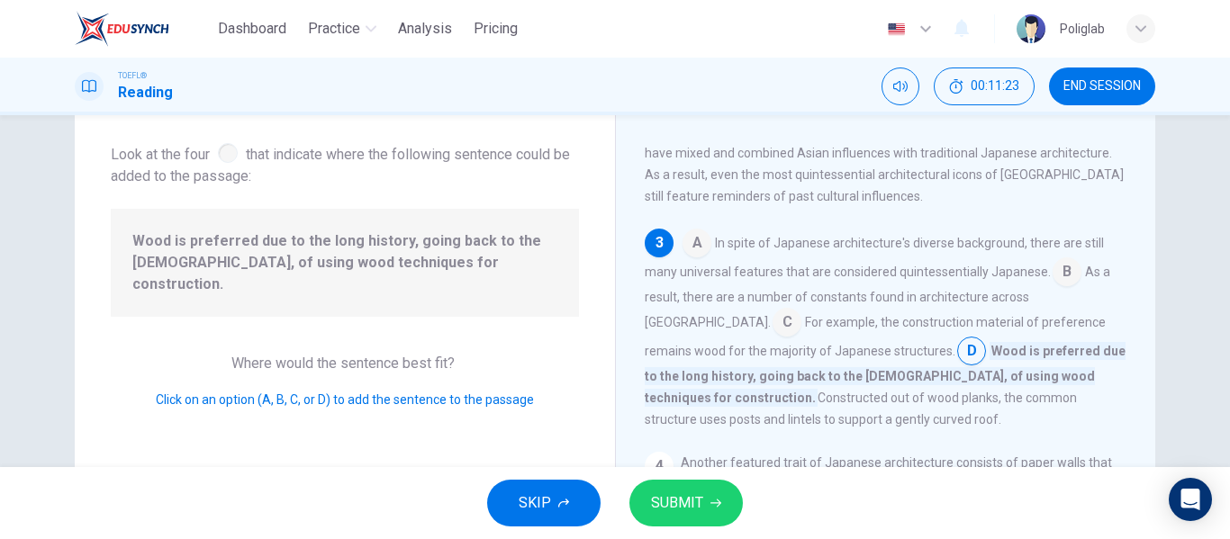
scroll to position [496, 0]
click at [702, 504] on button "SUBMIT" at bounding box center [685, 503] width 113 height 47
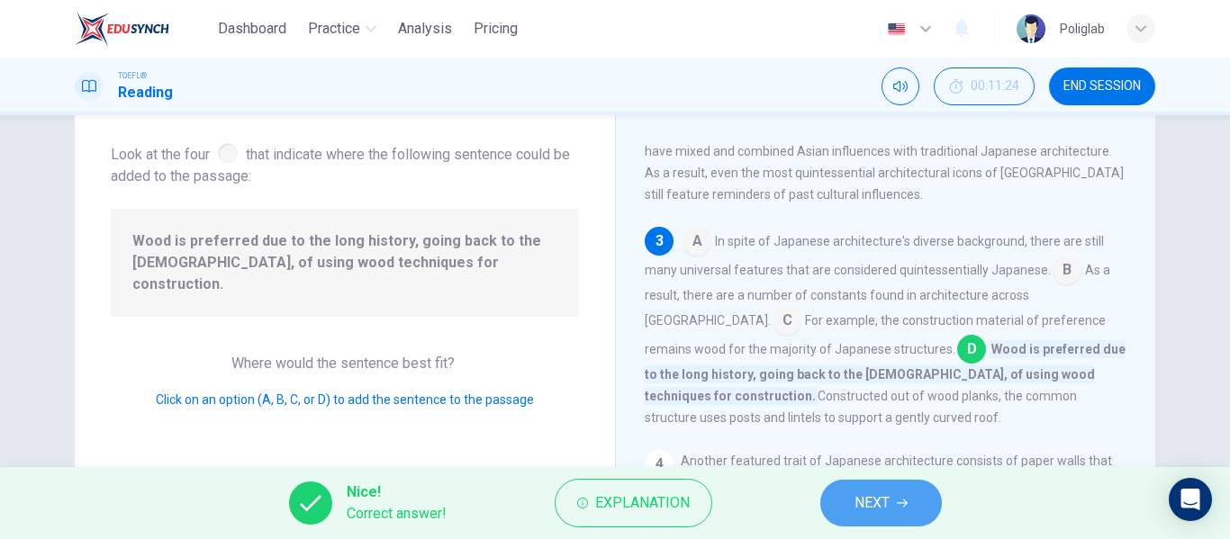
click at [892, 501] on button "NEXT" at bounding box center [881, 503] width 122 height 47
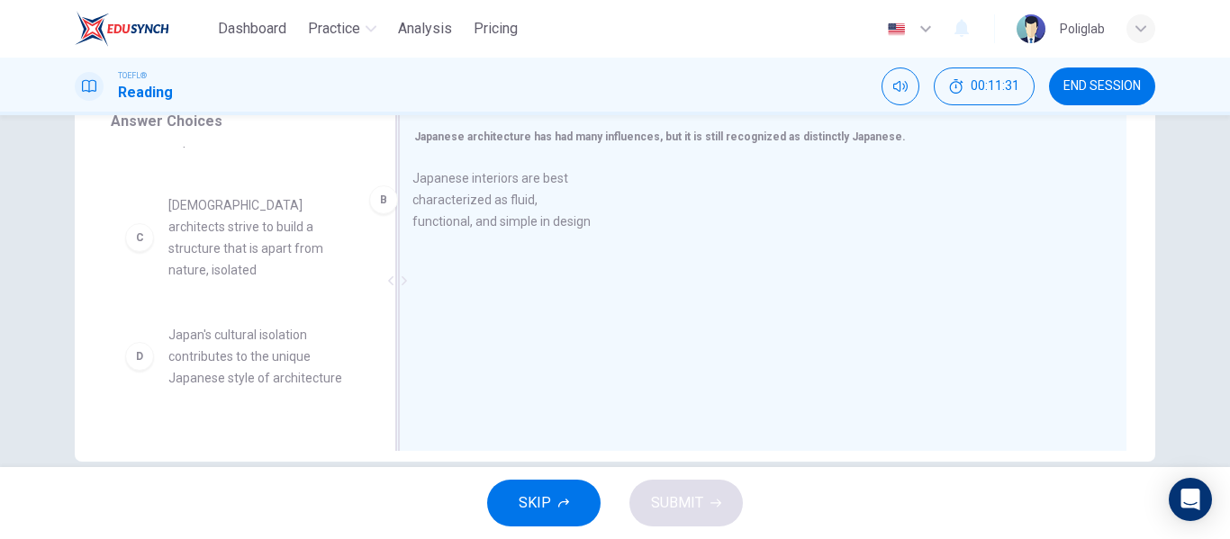
scroll to position [72, 0]
drag, startPoint x: 252, startPoint y: 243, endPoint x: 542, endPoint y: 215, distance: 291.2
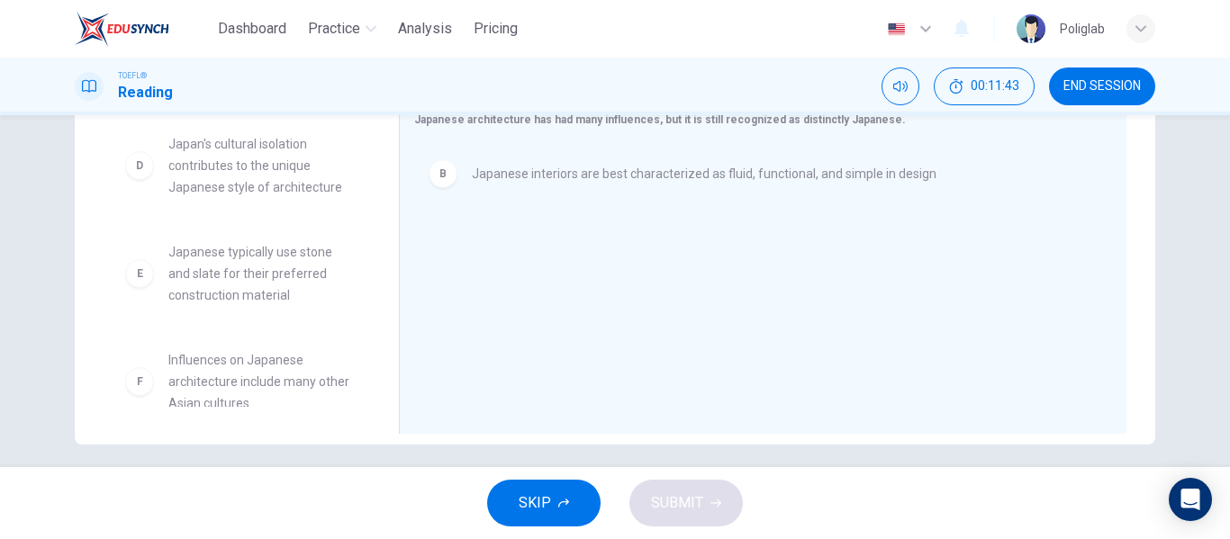
scroll to position [331, 0]
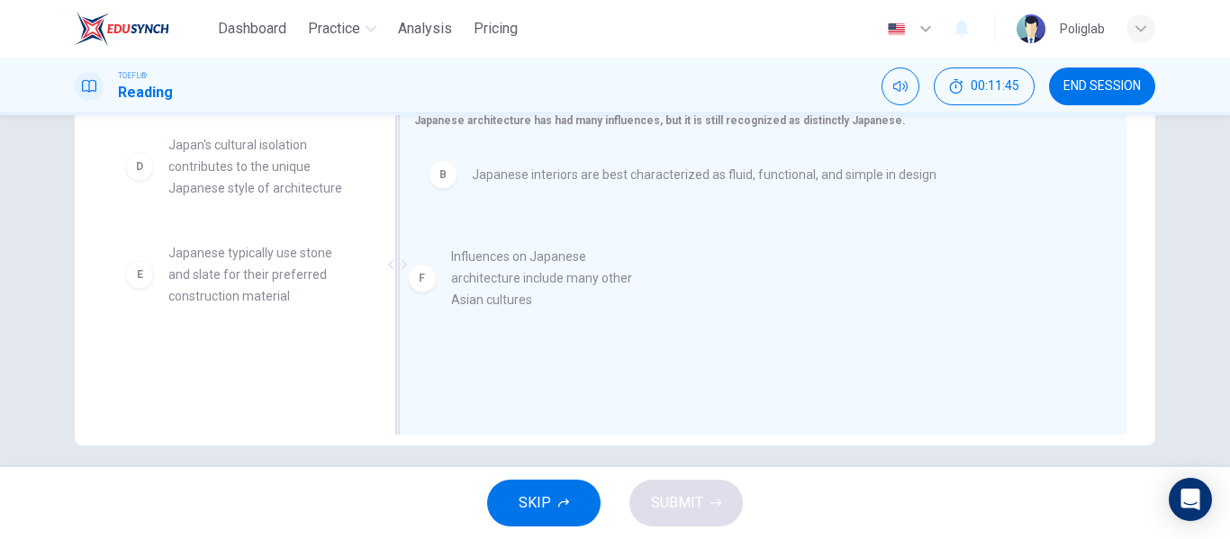
drag, startPoint x: 262, startPoint y: 368, endPoint x: 569, endPoint y: 278, distance: 319.9
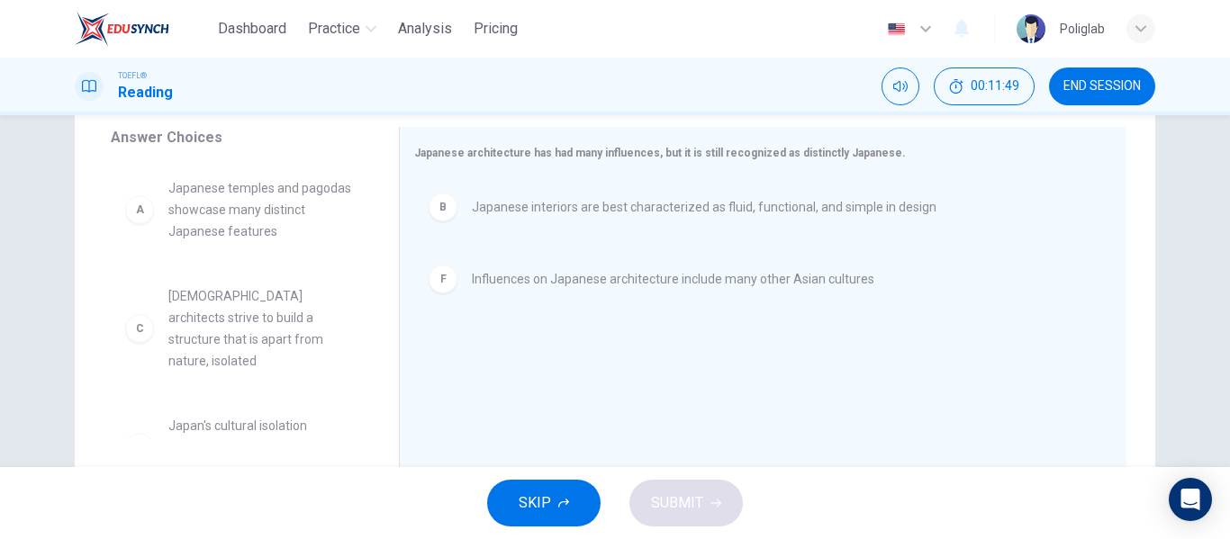
scroll to position [300, 0]
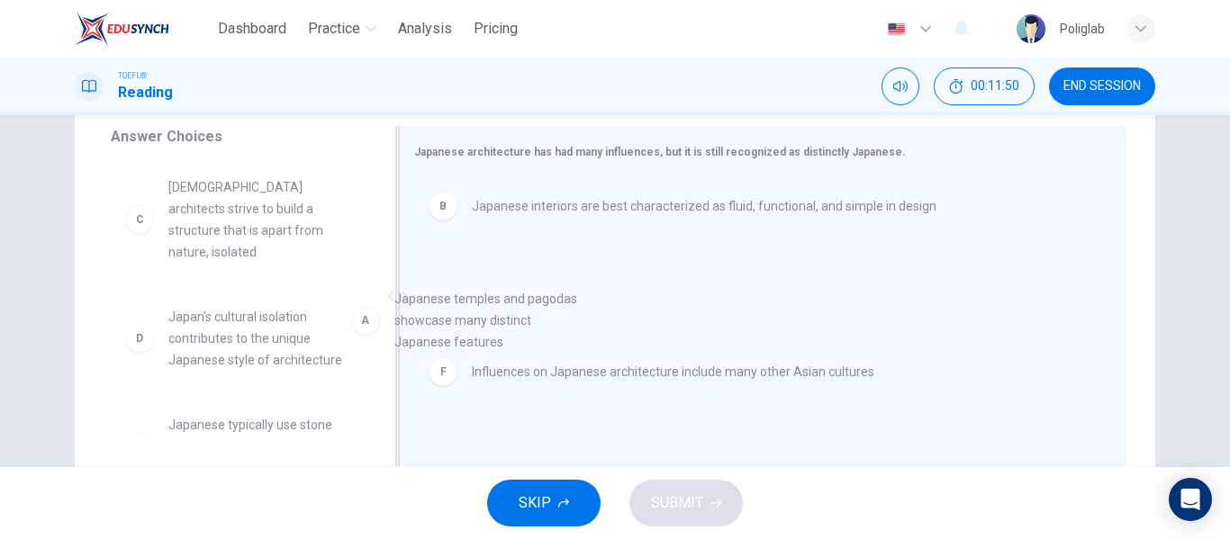
drag, startPoint x: 284, startPoint y: 217, endPoint x: 602, endPoint y: 385, distance: 360.4
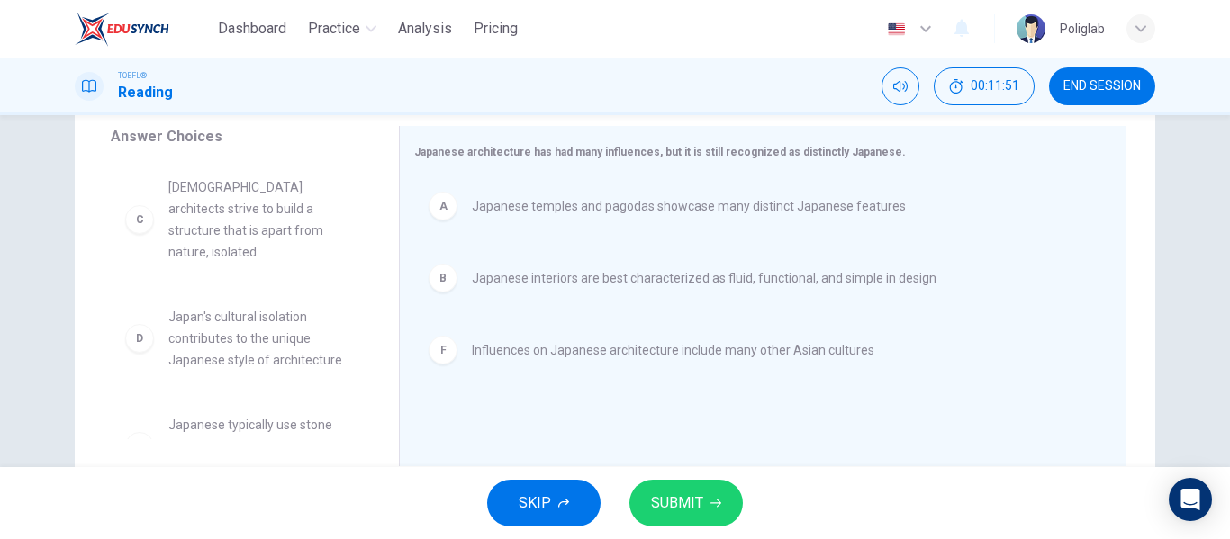
click at [718, 502] on icon "button" at bounding box center [715, 504] width 11 height 8
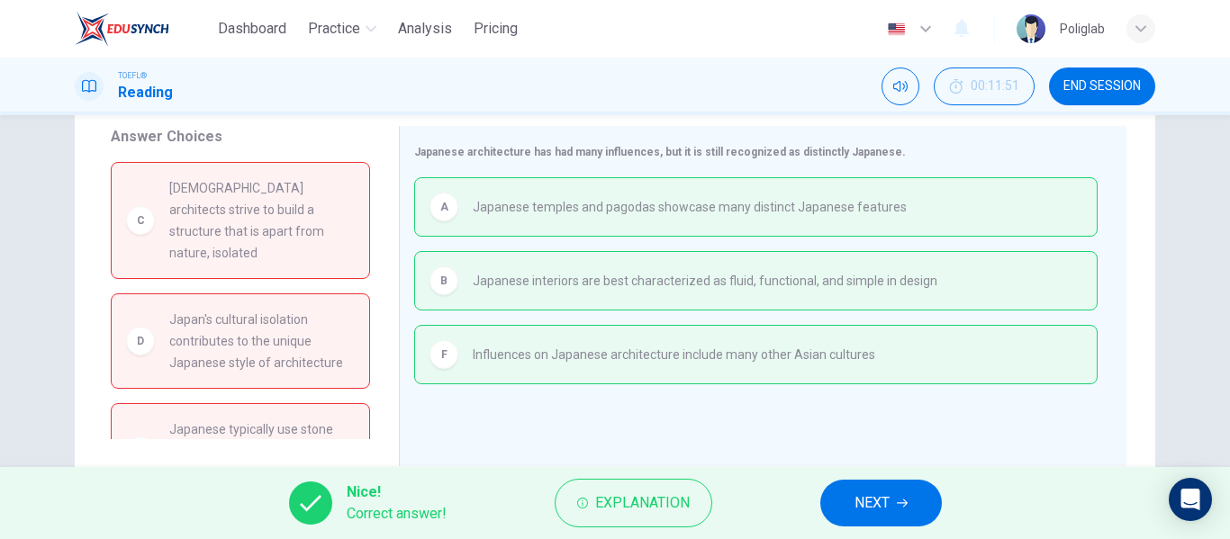
click at [876, 486] on button "NEXT" at bounding box center [881, 503] width 122 height 47
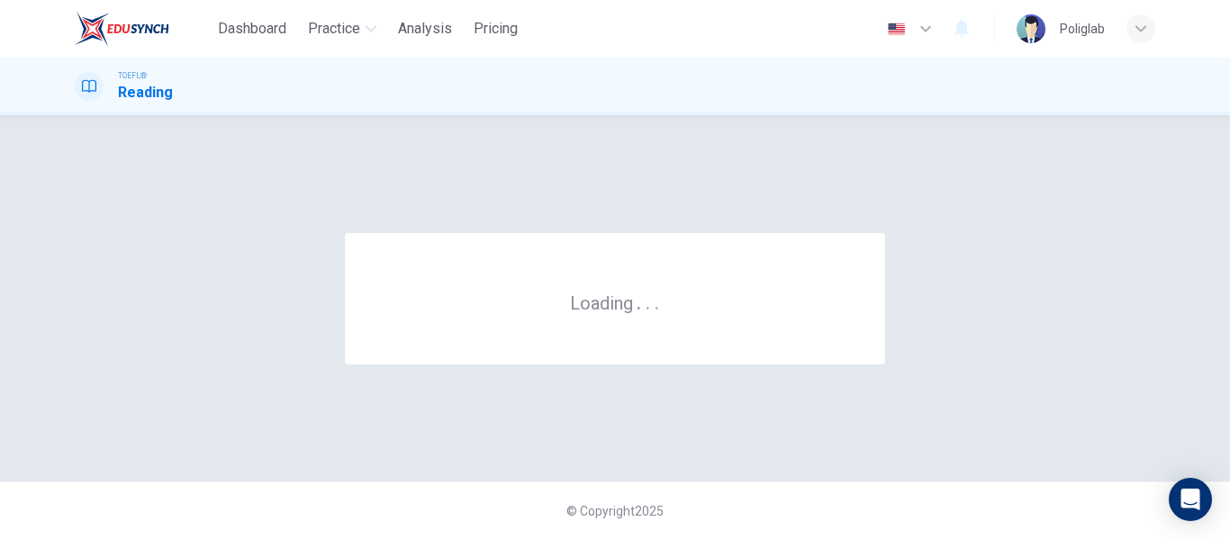
scroll to position [0, 0]
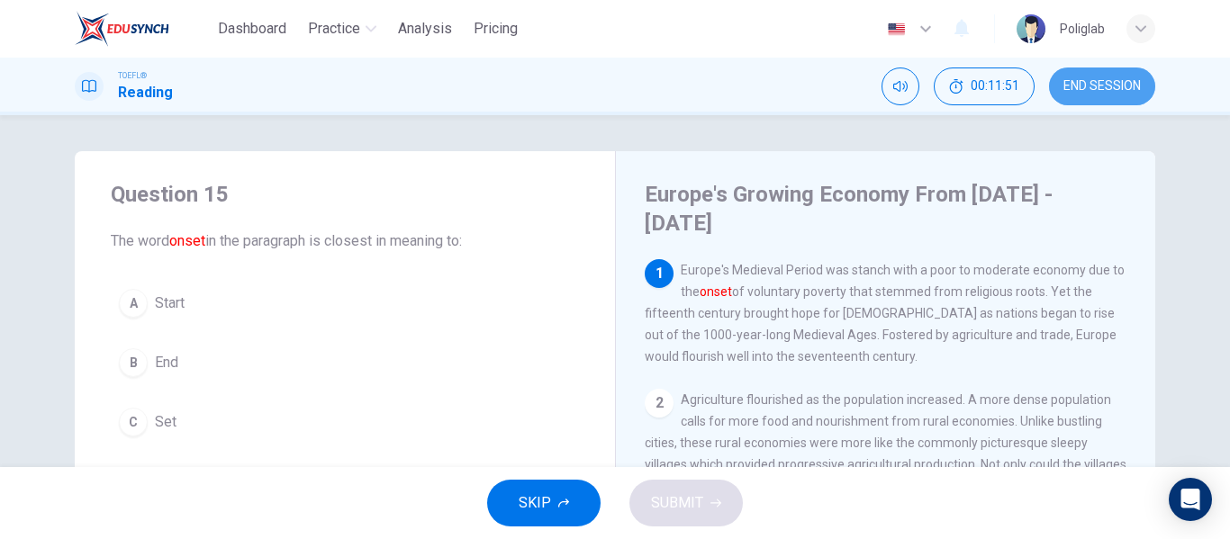
click at [1105, 80] on span "END SESSION" at bounding box center [1101, 86] width 77 height 14
